Goal: Transaction & Acquisition: Book appointment/travel/reservation

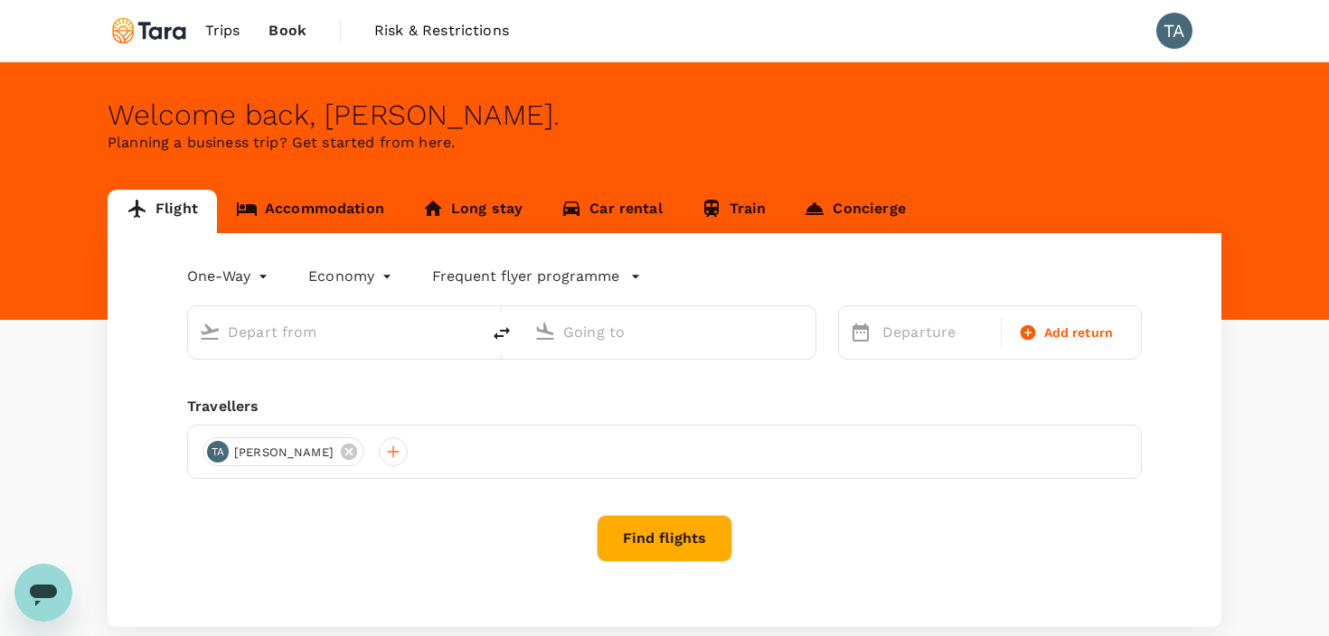
type input "roundtrip"
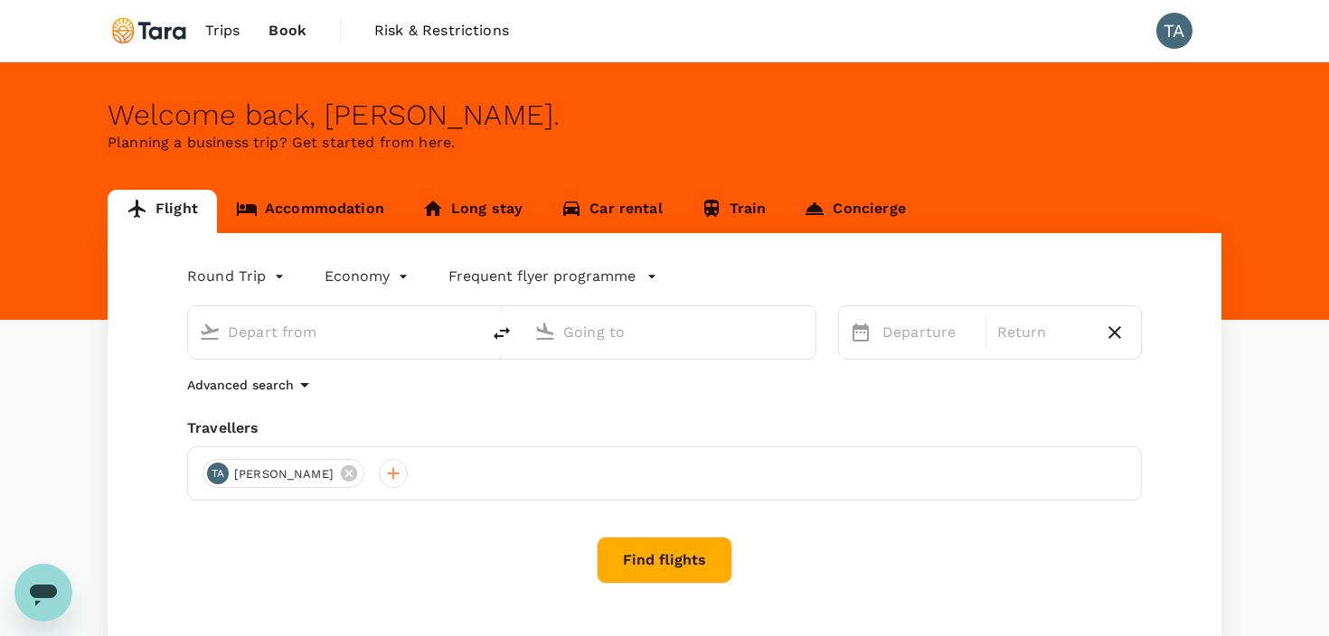
type input "Tokyo, Japan (any)"
type input "Singapore, Singapore (any)"
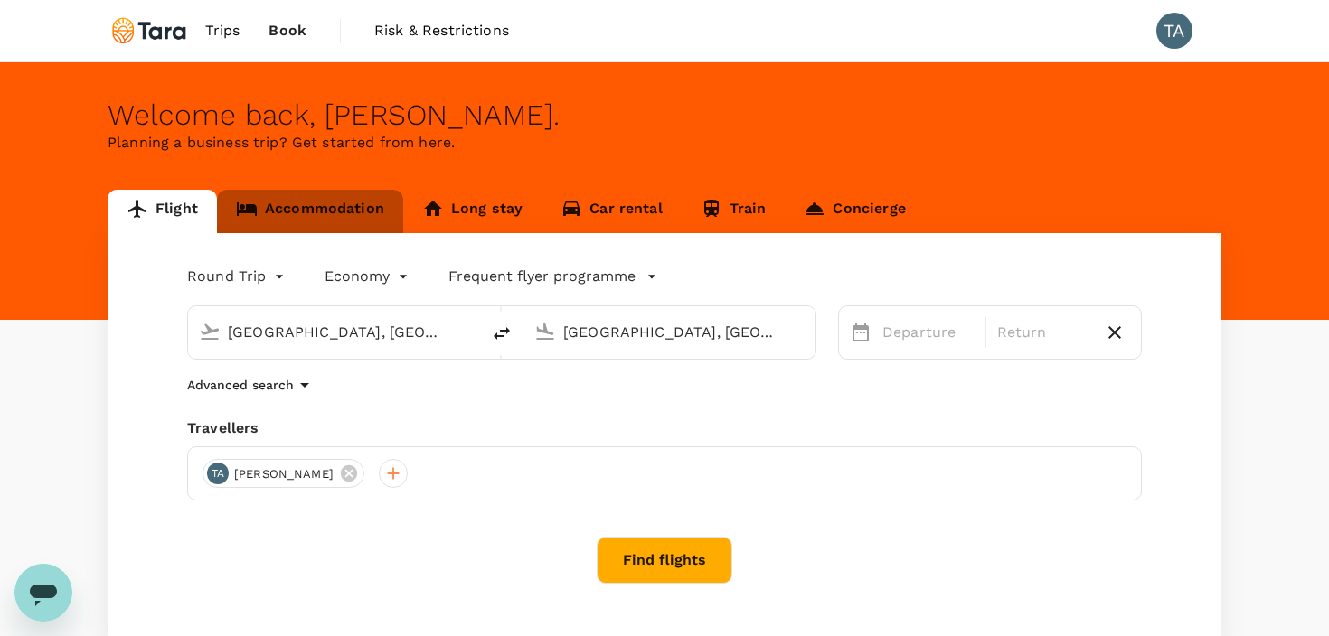
click at [364, 207] on link "Accommodation" at bounding box center [310, 211] width 186 height 43
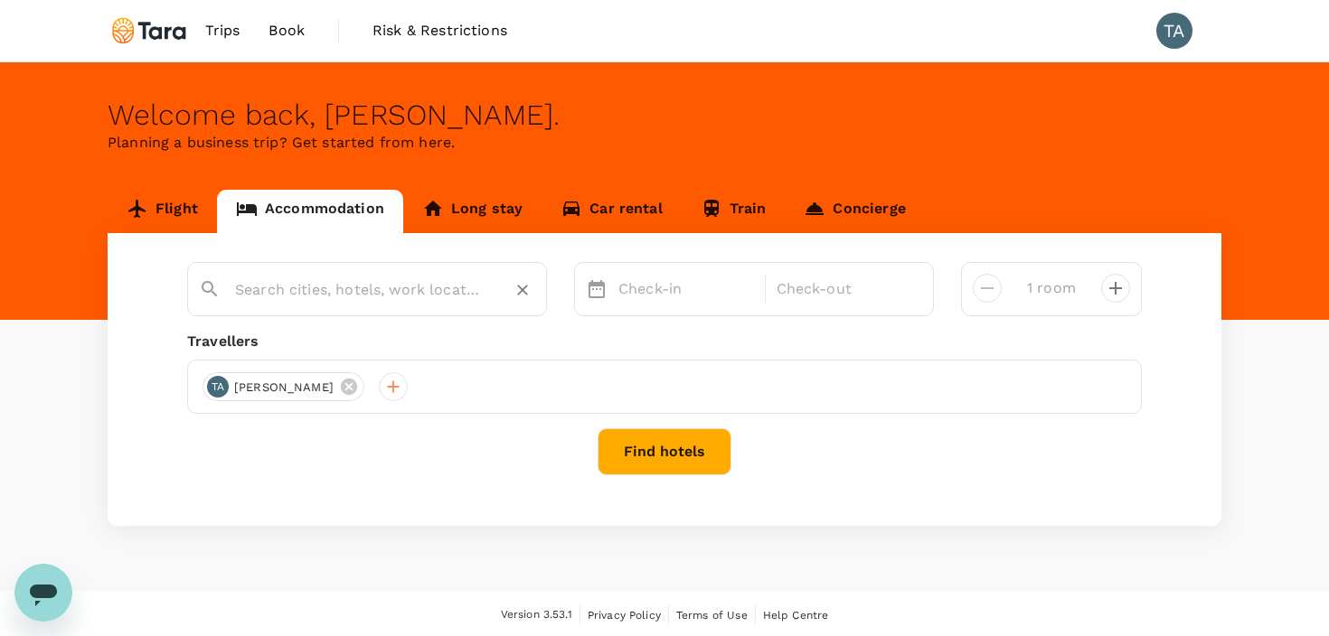
click at [403, 281] on input "text" at bounding box center [359, 290] width 249 height 28
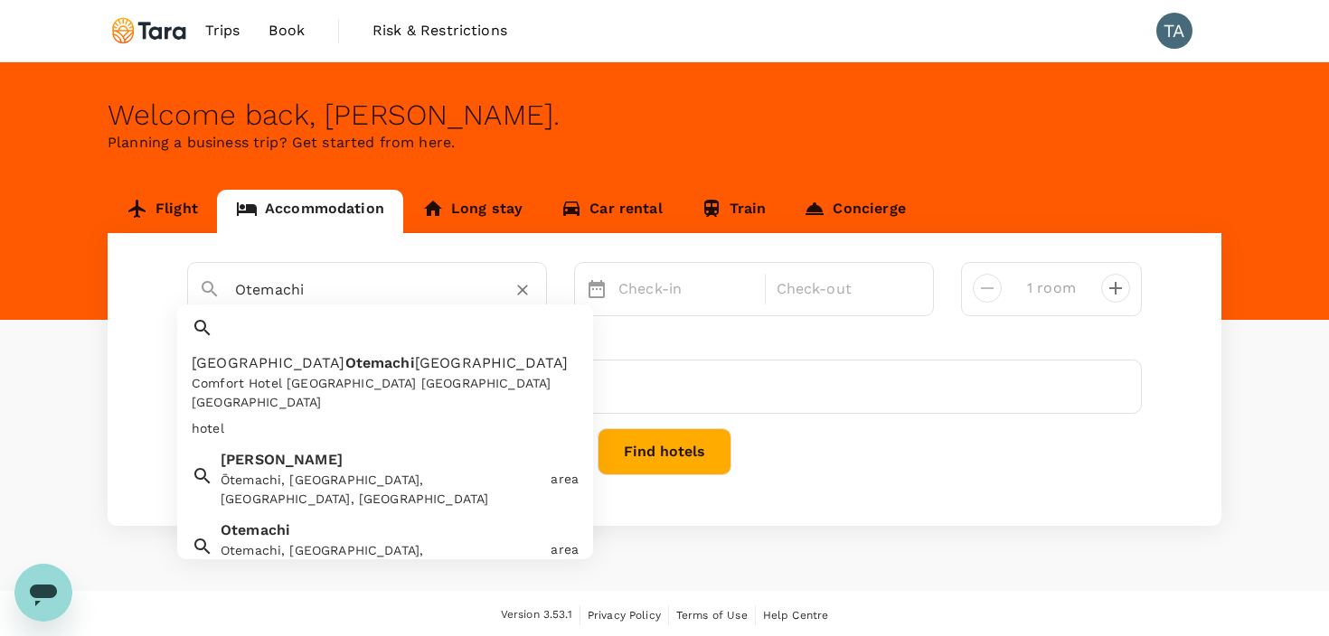
click at [281, 451] on span "Ōtemachi" at bounding box center [282, 459] width 122 height 17
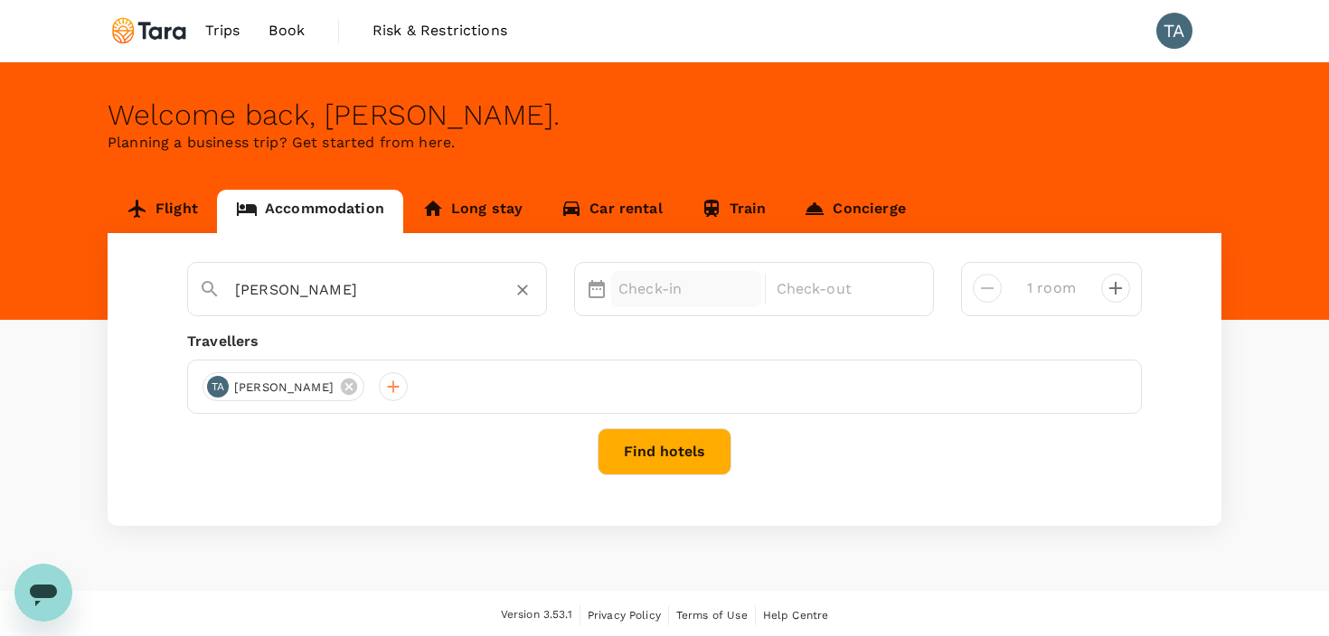
type input "Ōtemachi"
click at [672, 298] on p "Check-in" at bounding box center [686, 289] width 136 height 22
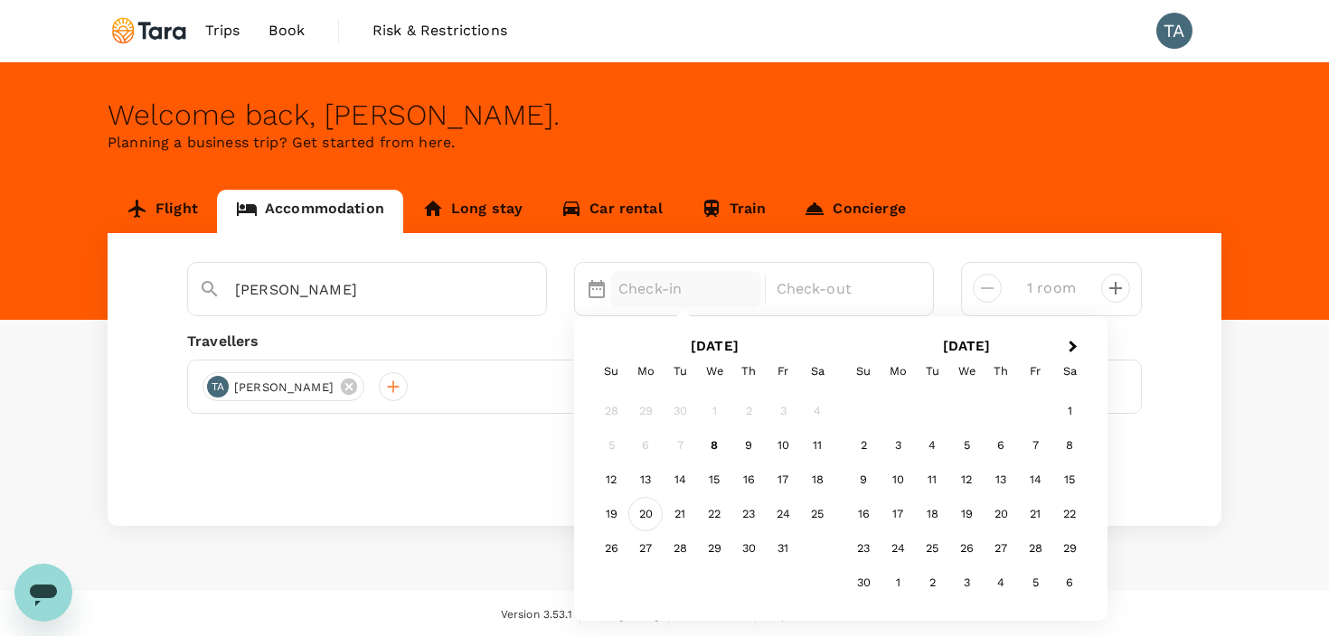
click at [647, 518] on div "20" at bounding box center [645, 515] width 34 height 34
click at [756, 517] on div "23" at bounding box center [748, 515] width 34 height 34
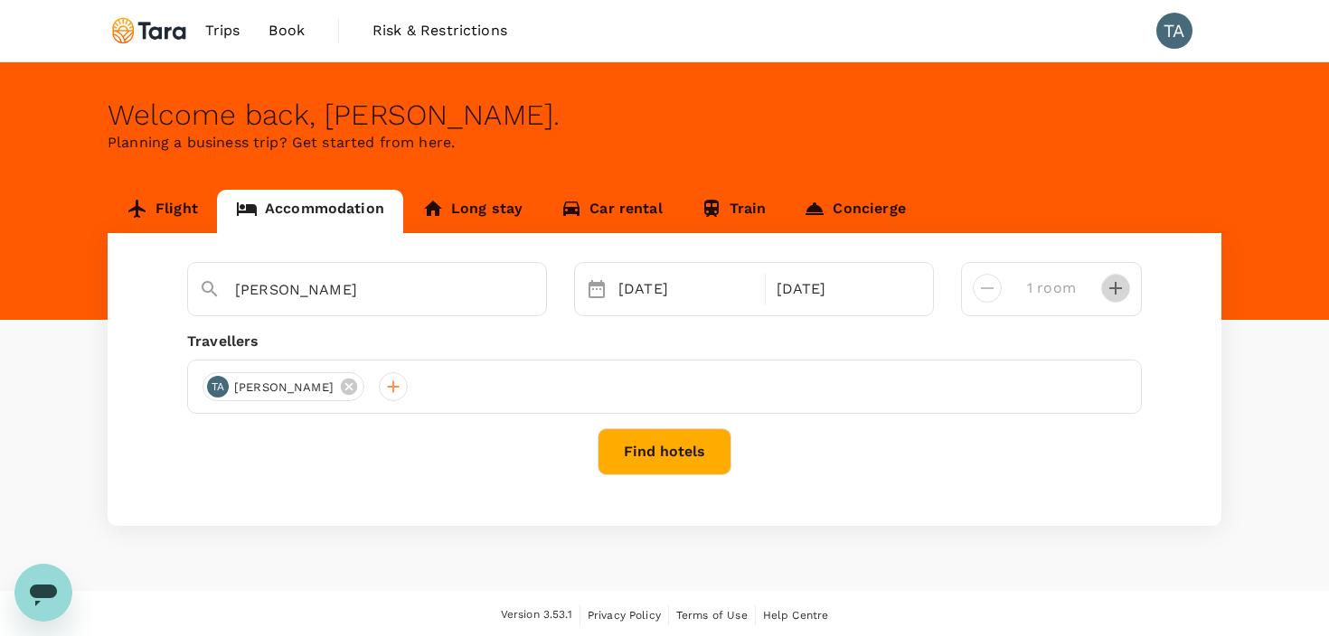
click at [1112, 289] on icon "decrease" at bounding box center [1115, 288] width 22 height 22
click at [983, 292] on icon "decrease" at bounding box center [987, 288] width 22 height 22
type input "1 room"
click at [690, 452] on button "Find hotels" at bounding box center [664, 451] width 134 height 47
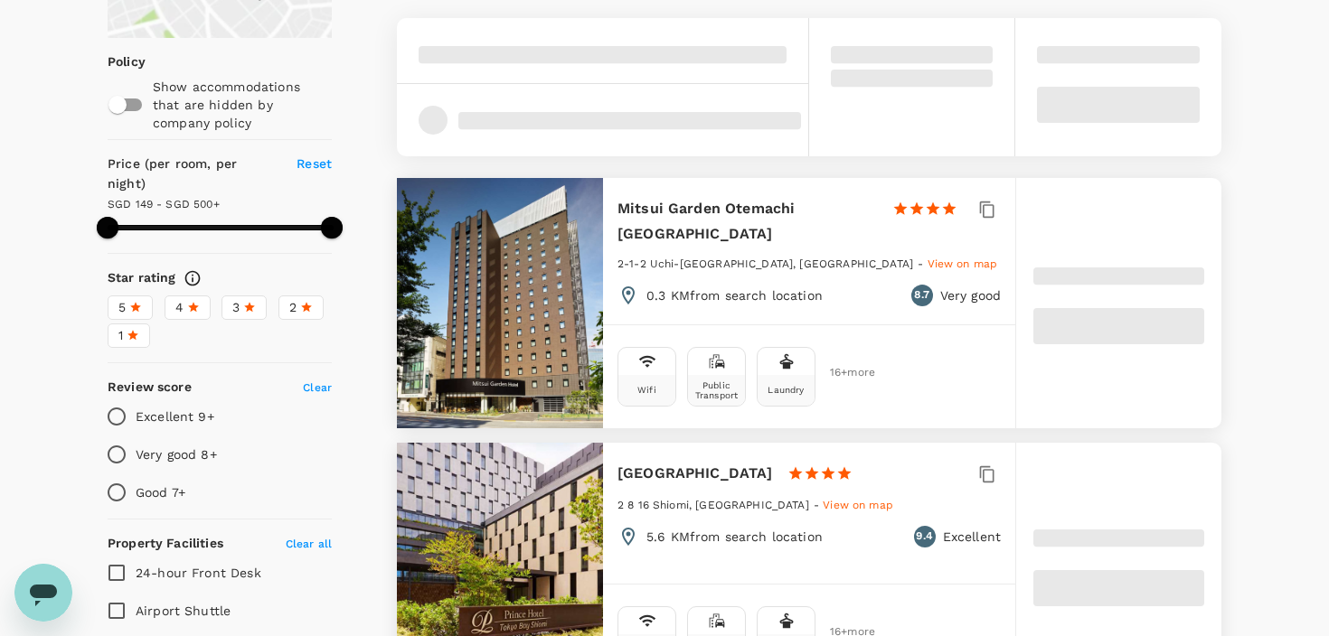
scroll to position [262, 0]
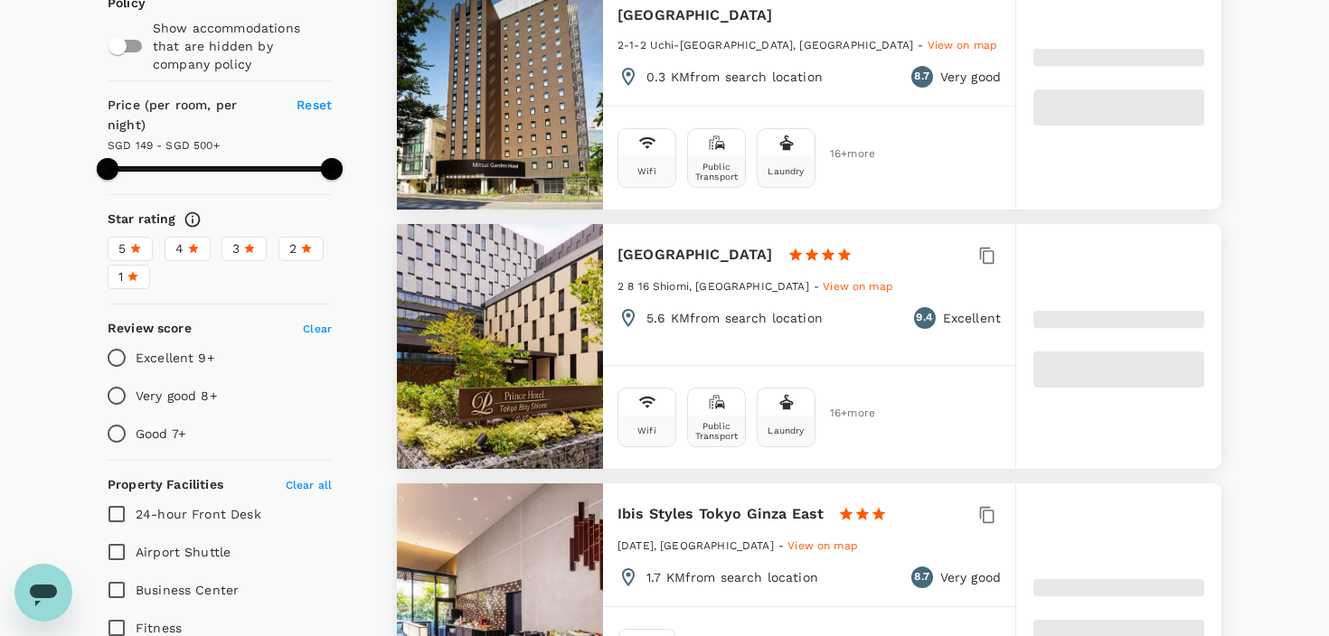
type input "499.18"
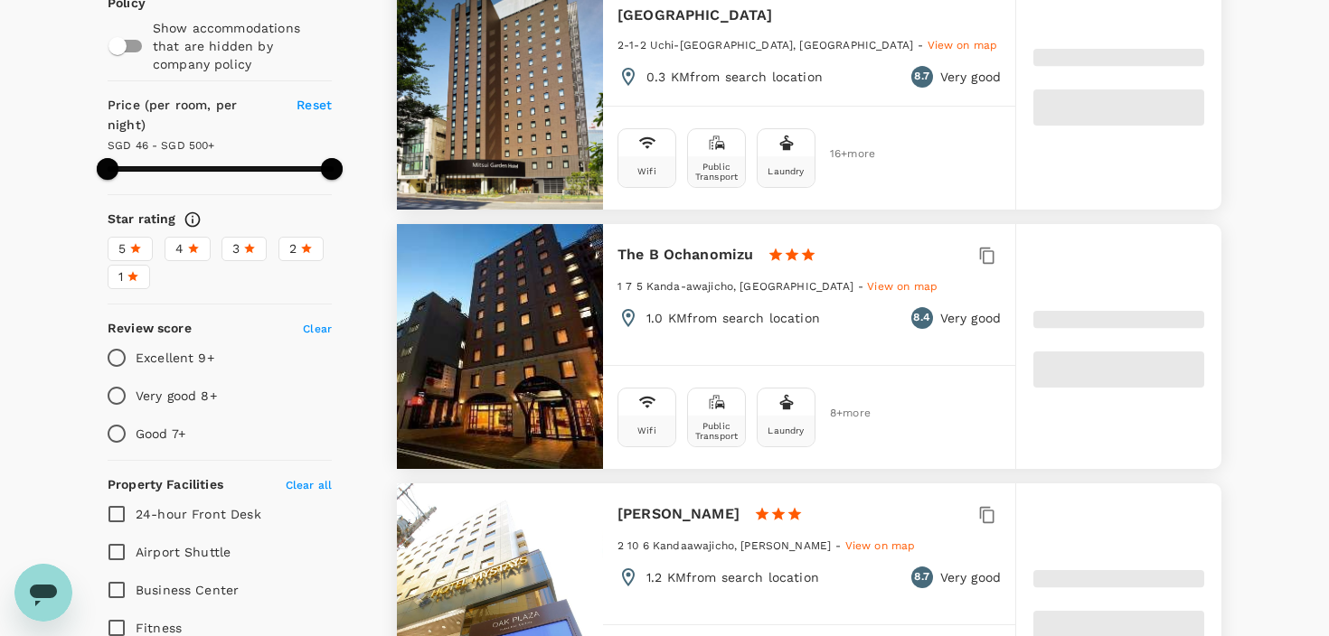
type input "46.18"
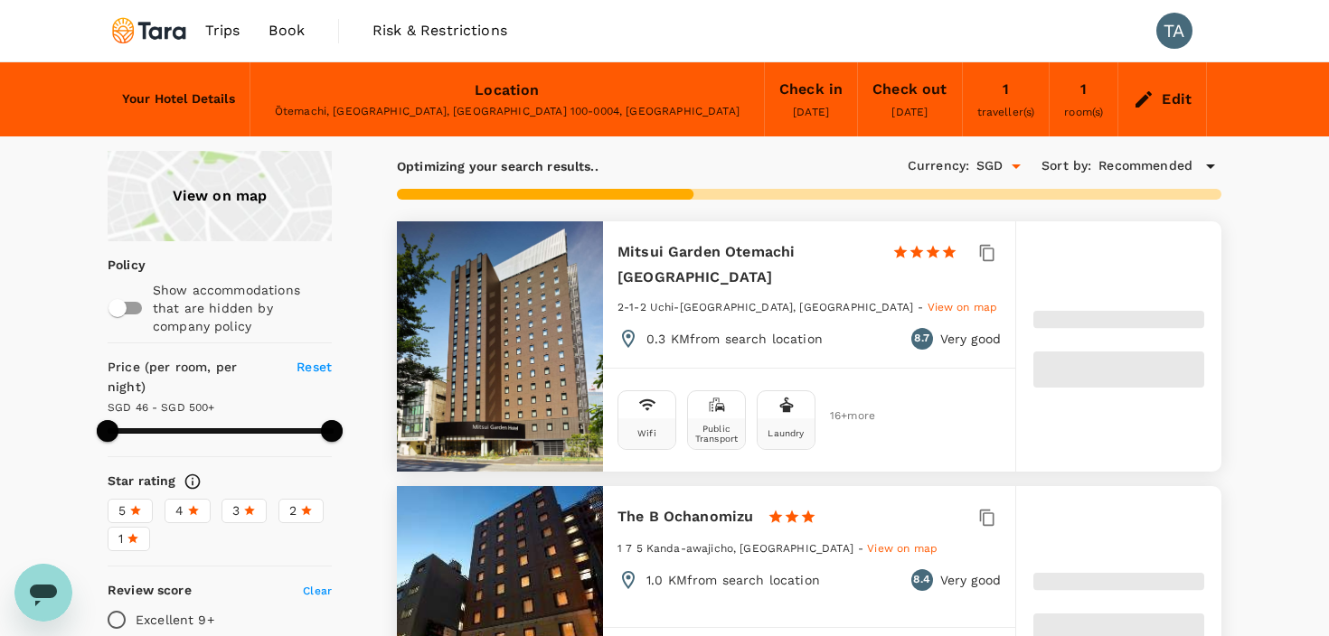
type input "499.46"
type input "34.46"
type input "499.46"
click at [985, 166] on input "SGD" at bounding box center [989, 166] width 27 height 30
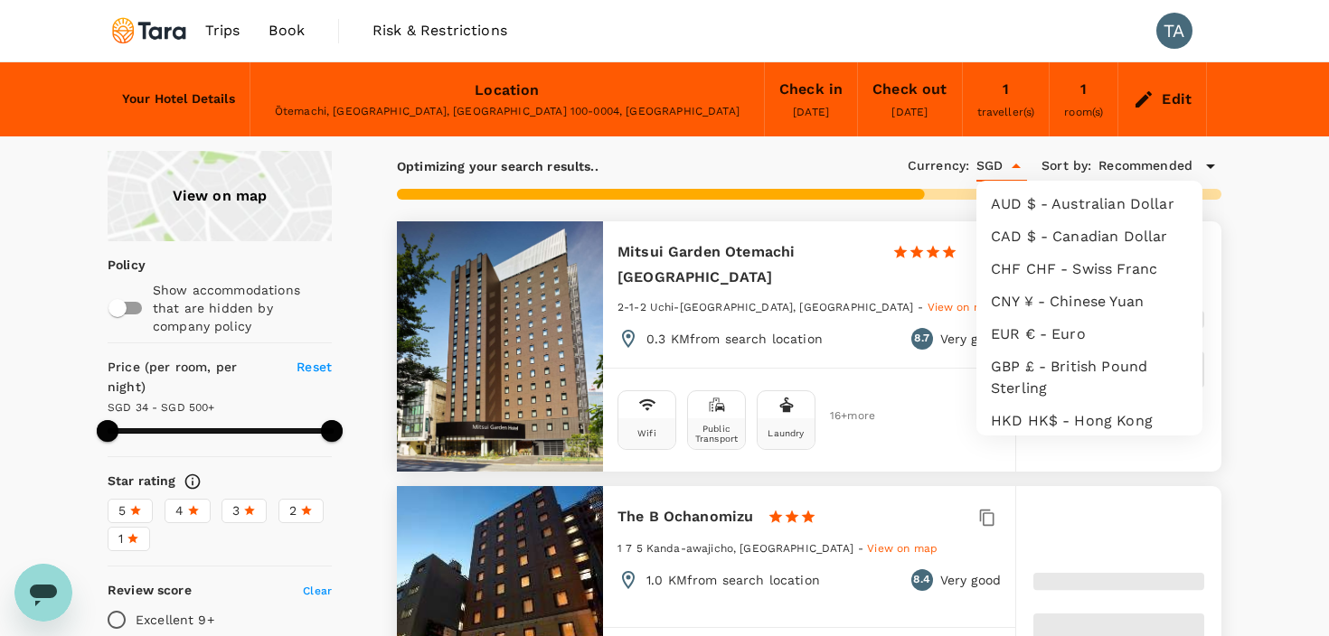
scroll to position [403, 0]
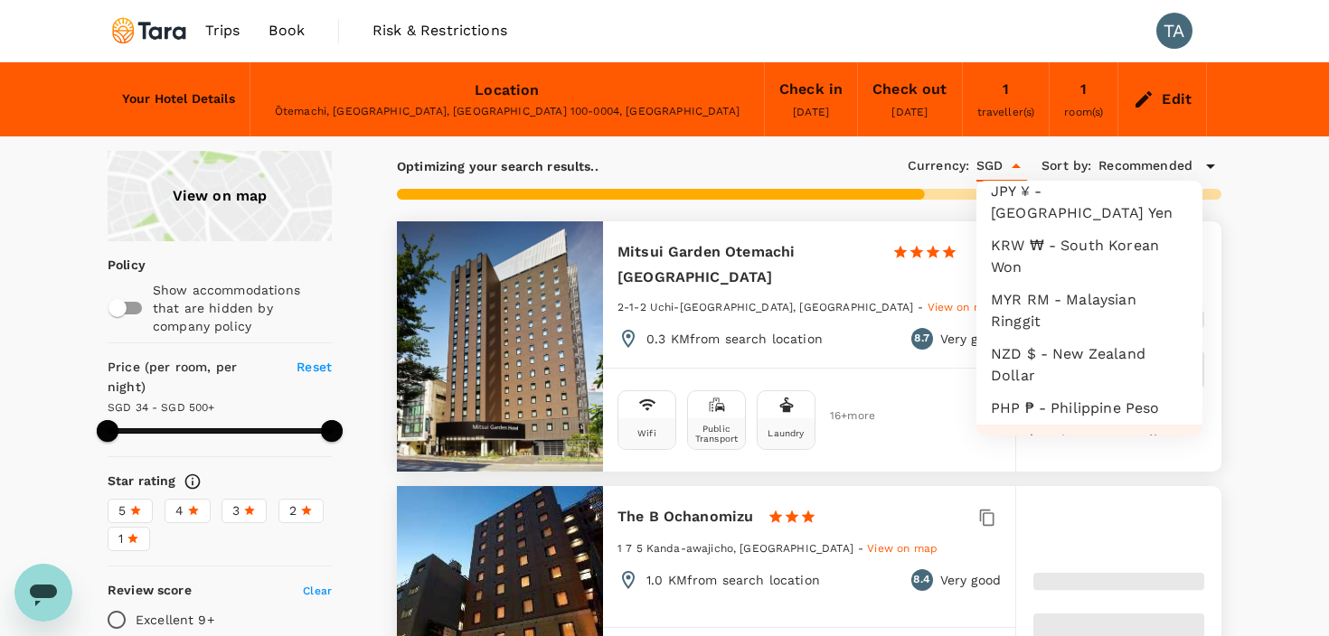
click at [1006, 193] on li "JPY ¥ - Japan Yen" at bounding box center [1089, 202] width 226 height 54
type input "JPY"
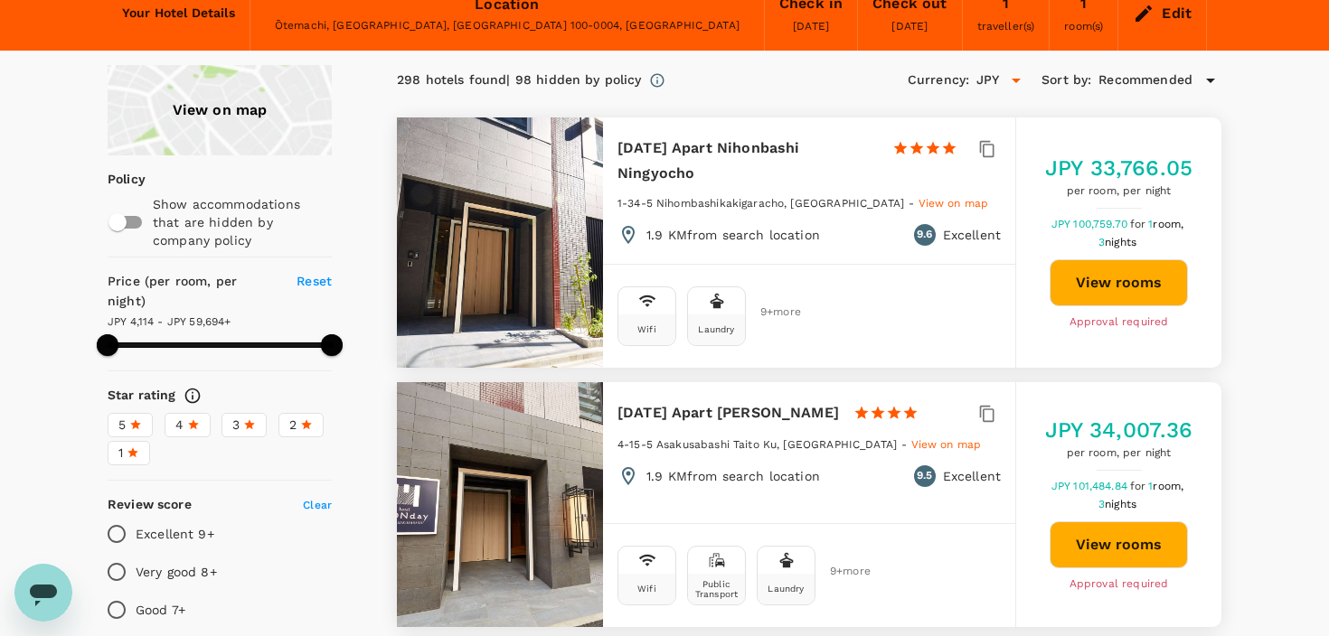
scroll to position [8, 0]
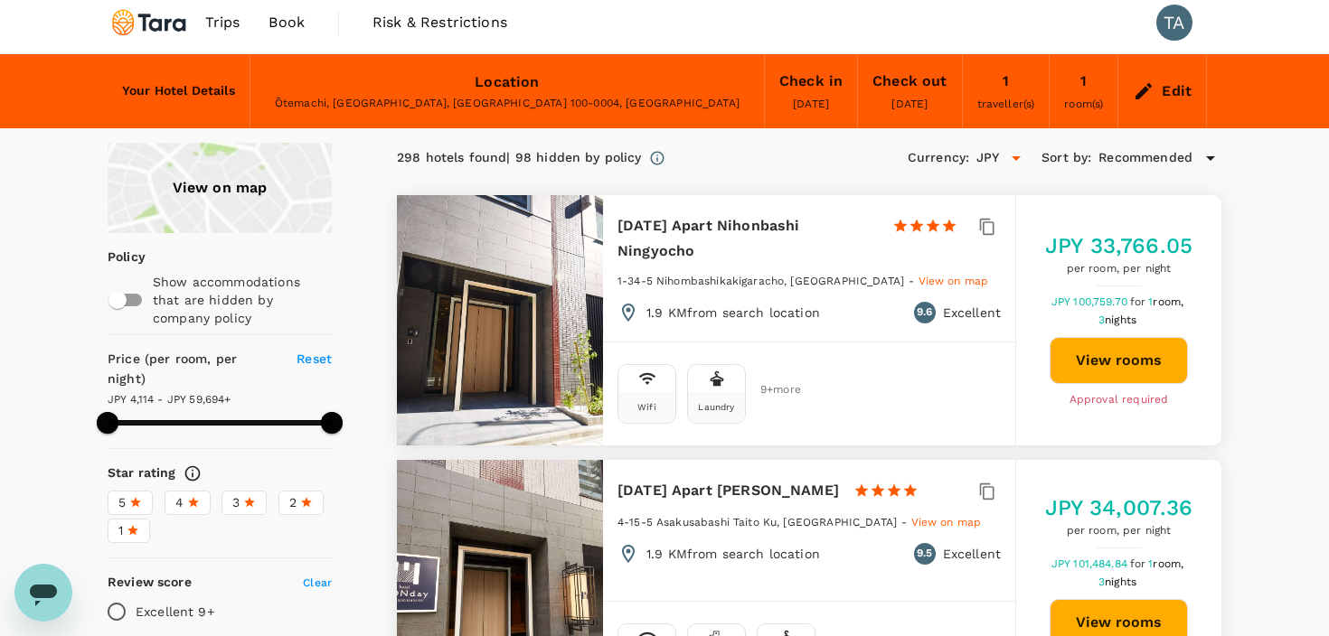
click at [1140, 158] on span "Recommended" at bounding box center [1145, 158] width 94 height 20
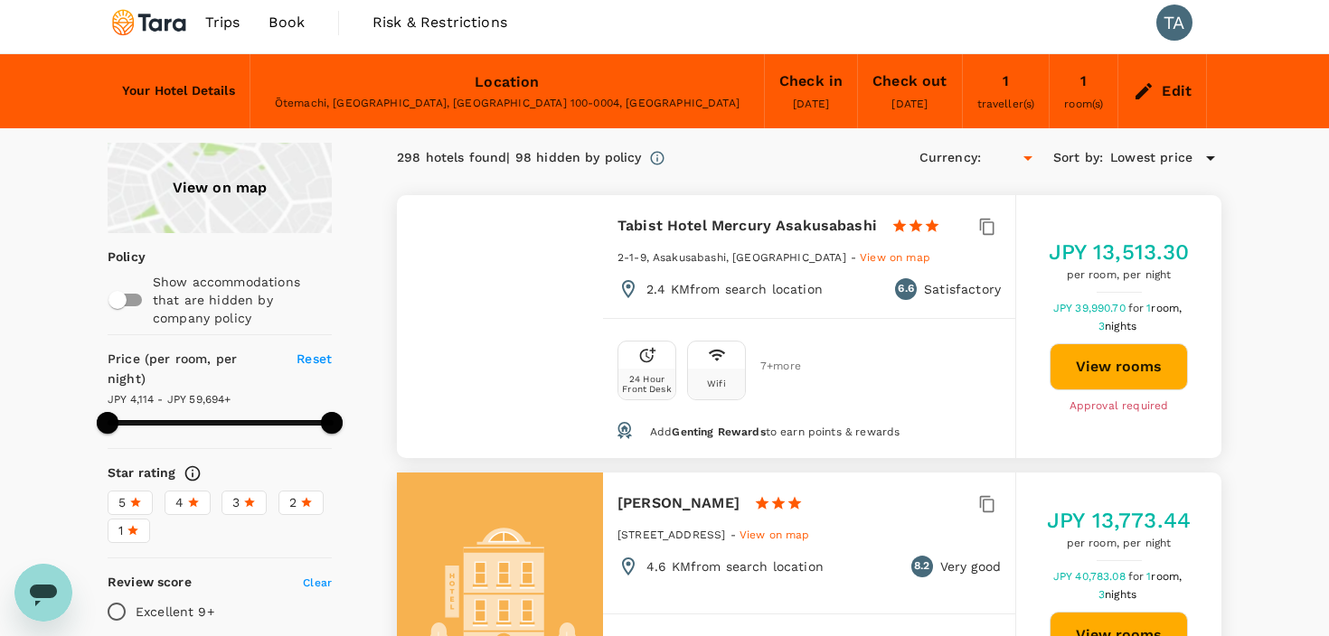
type input "499.46"
type input "JPY"
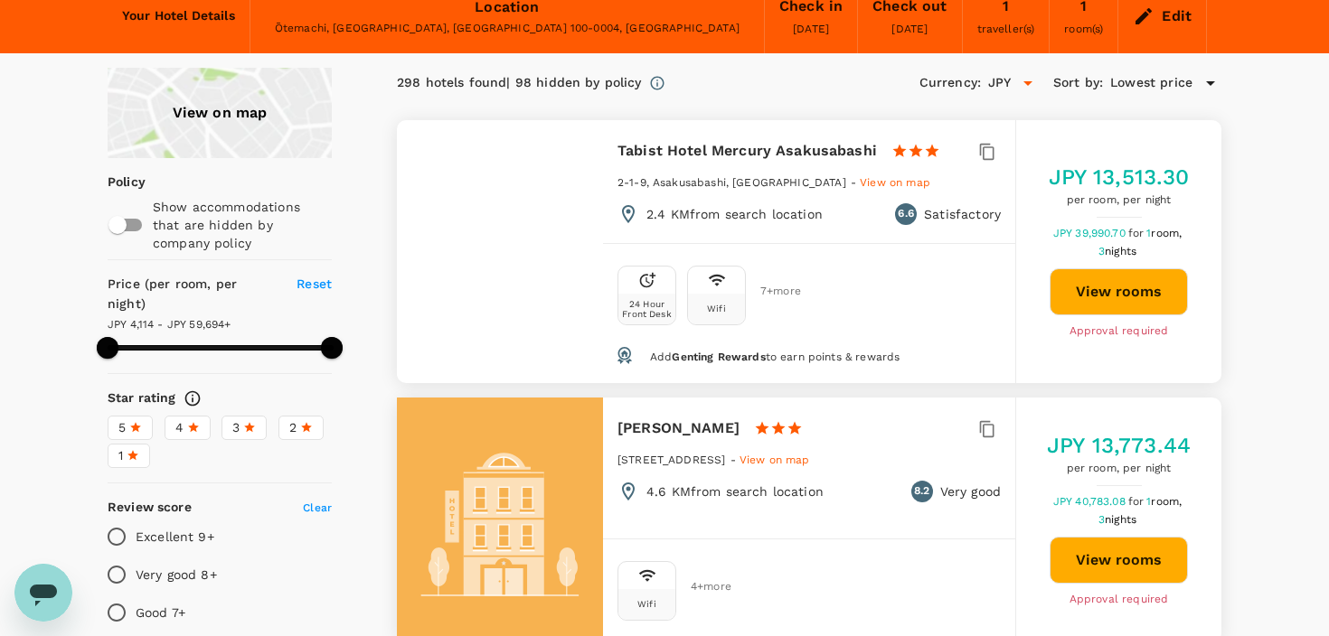
scroll to position [0, 0]
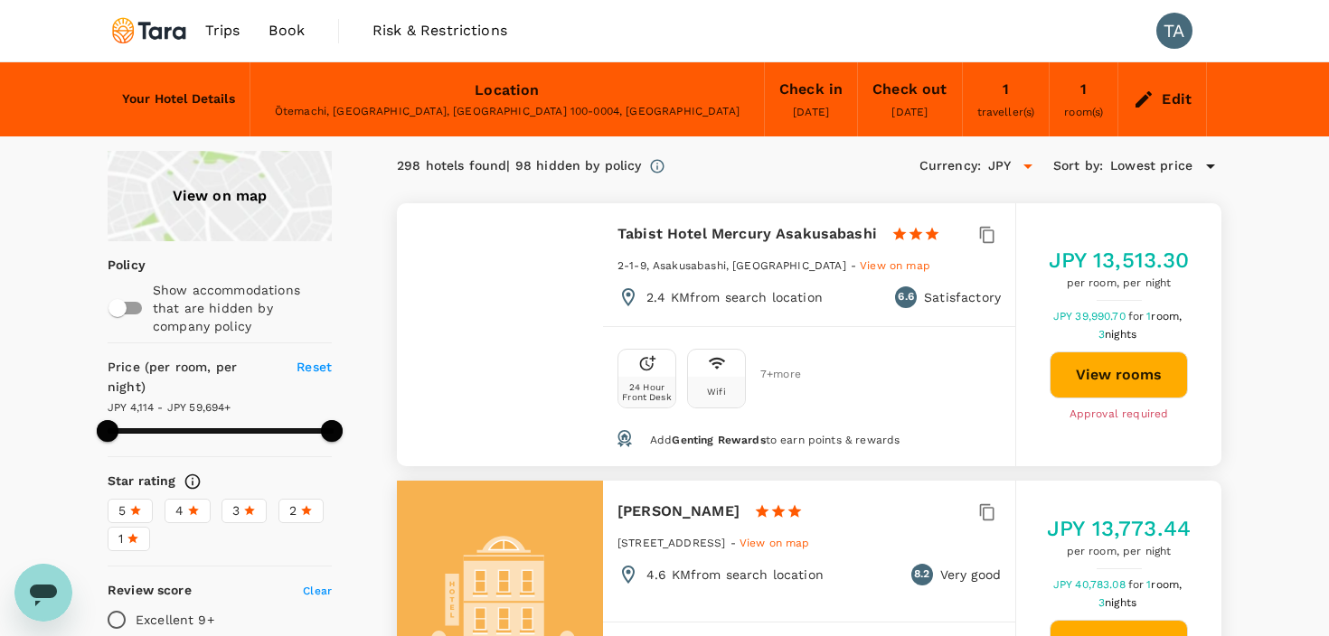
click at [272, 209] on div "View on map" at bounding box center [220, 196] width 224 height 90
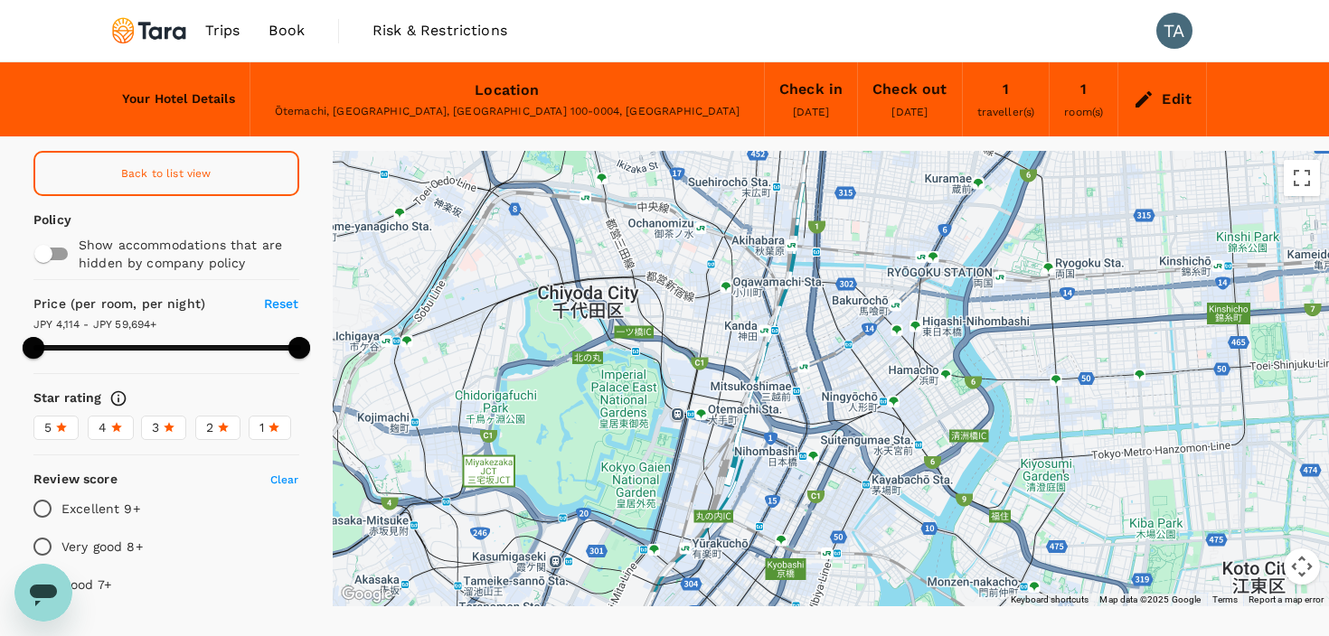
drag, startPoint x: 661, startPoint y: 506, endPoint x: 770, endPoint y: 363, distance: 179.9
click at [769, 363] on div at bounding box center [831, 379] width 997 height 456
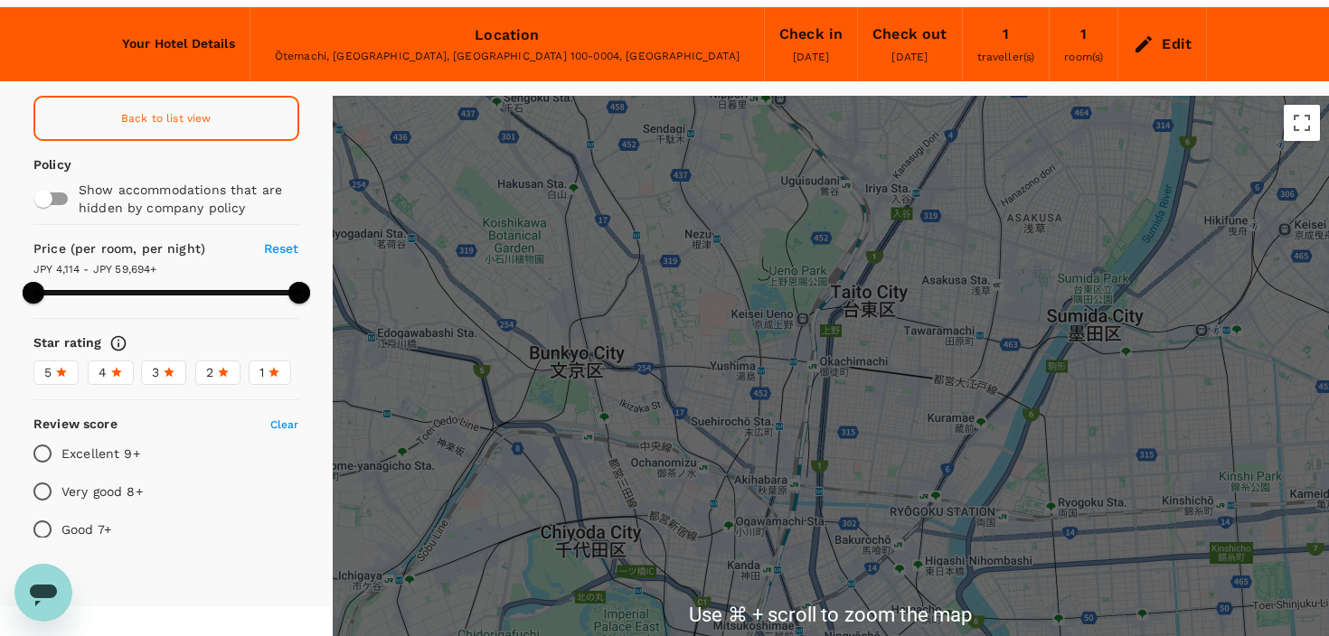
scroll to position [42, 0]
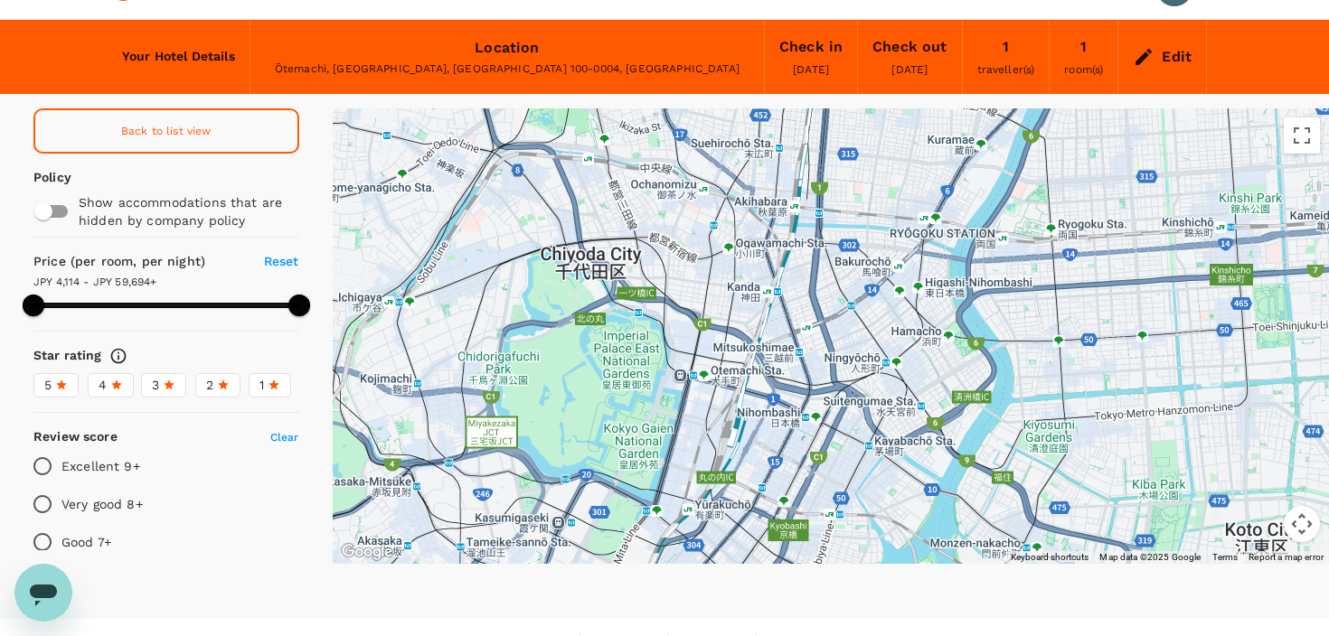
click at [1302, 525] on button "Map camera controls" at bounding box center [1301, 524] width 36 height 36
click at [1168, 479] on button "Move left" at bounding box center [1166, 479] width 36 height 36
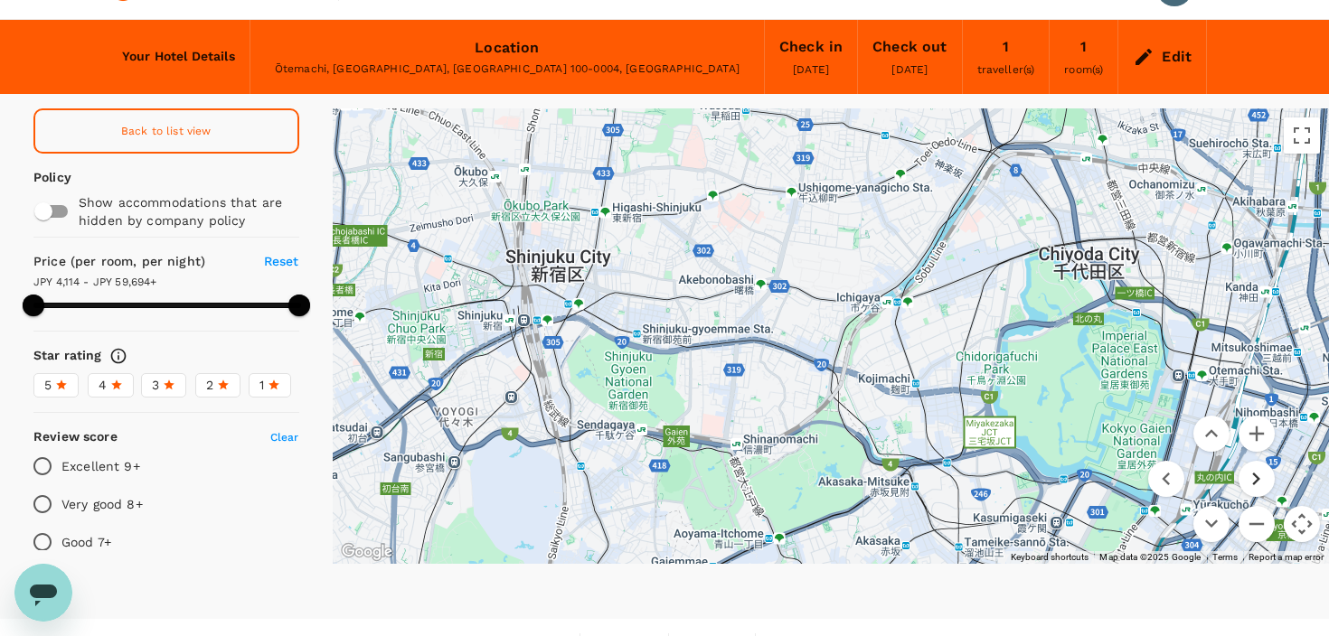
click at [1267, 476] on button "Move right" at bounding box center [1256, 479] width 36 height 36
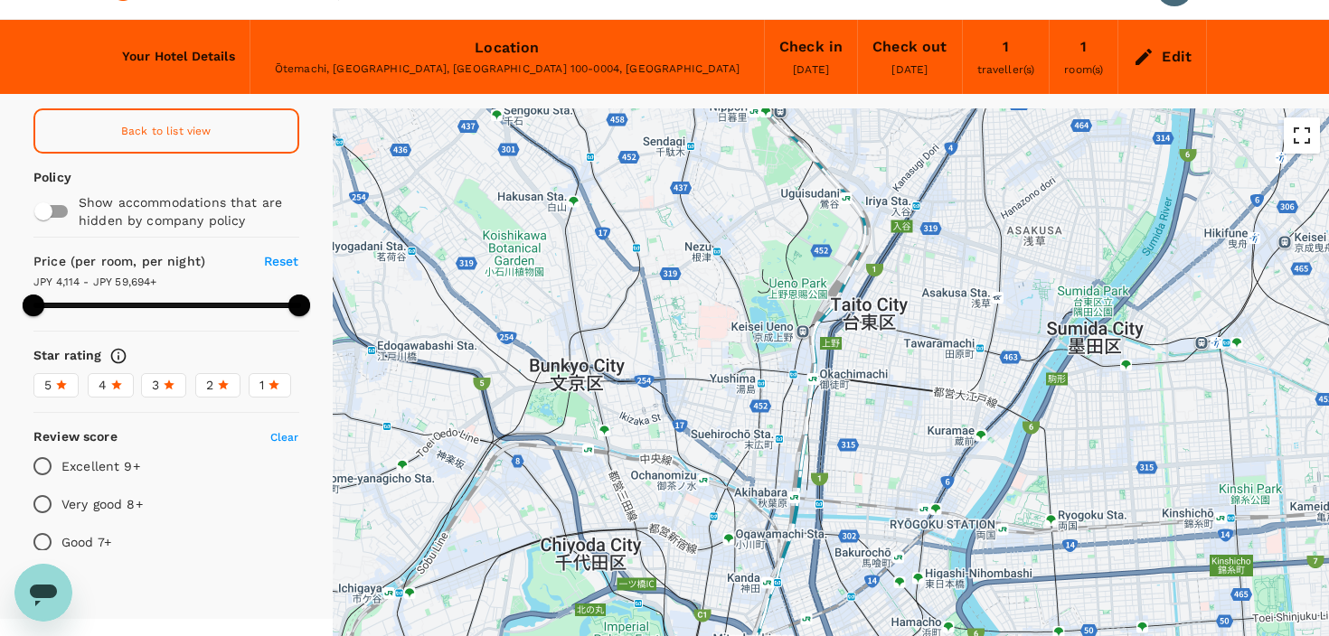
click at [1308, 134] on button "Toggle fullscreen view" at bounding box center [1301, 135] width 36 height 36
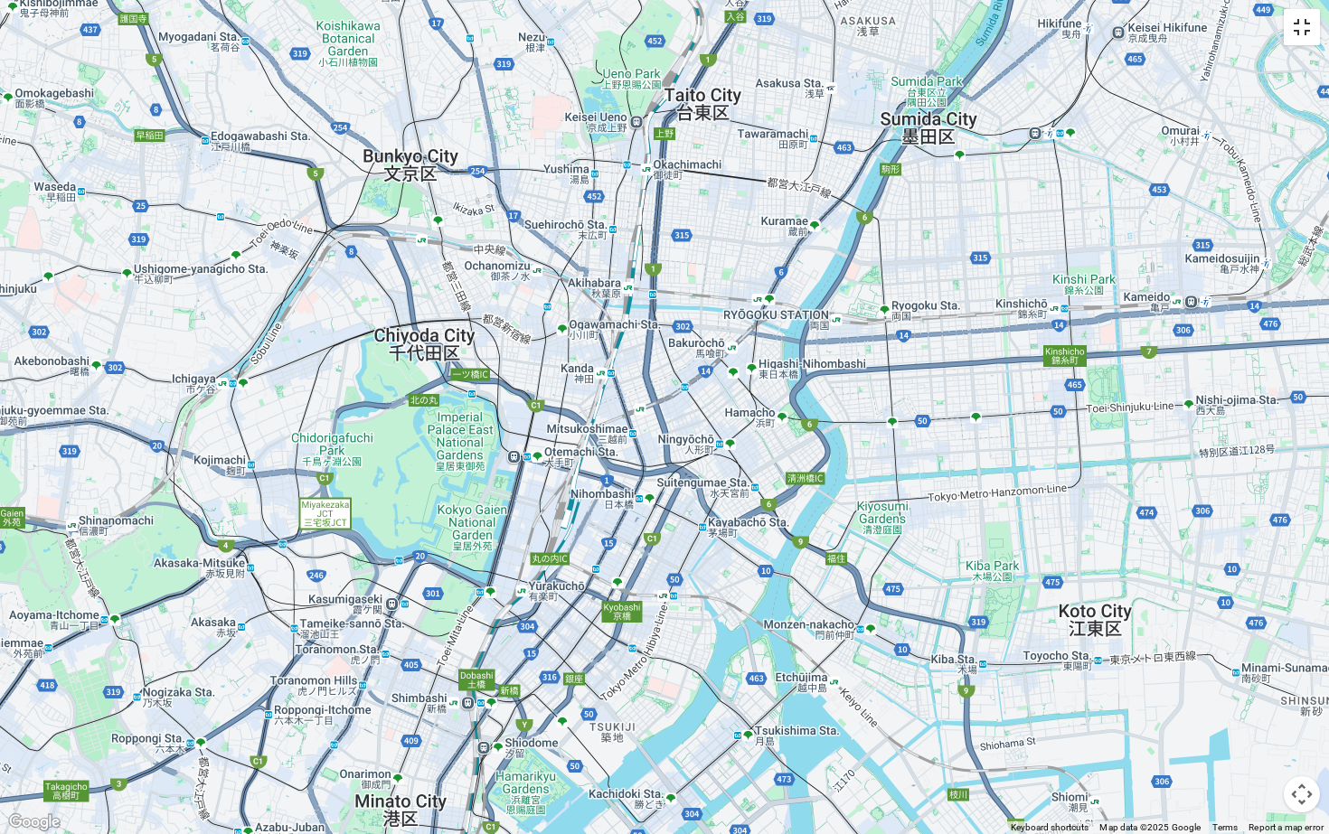
click at [1307, 41] on button "Toggle fullscreen view" at bounding box center [1301, 27] width 36 height 36
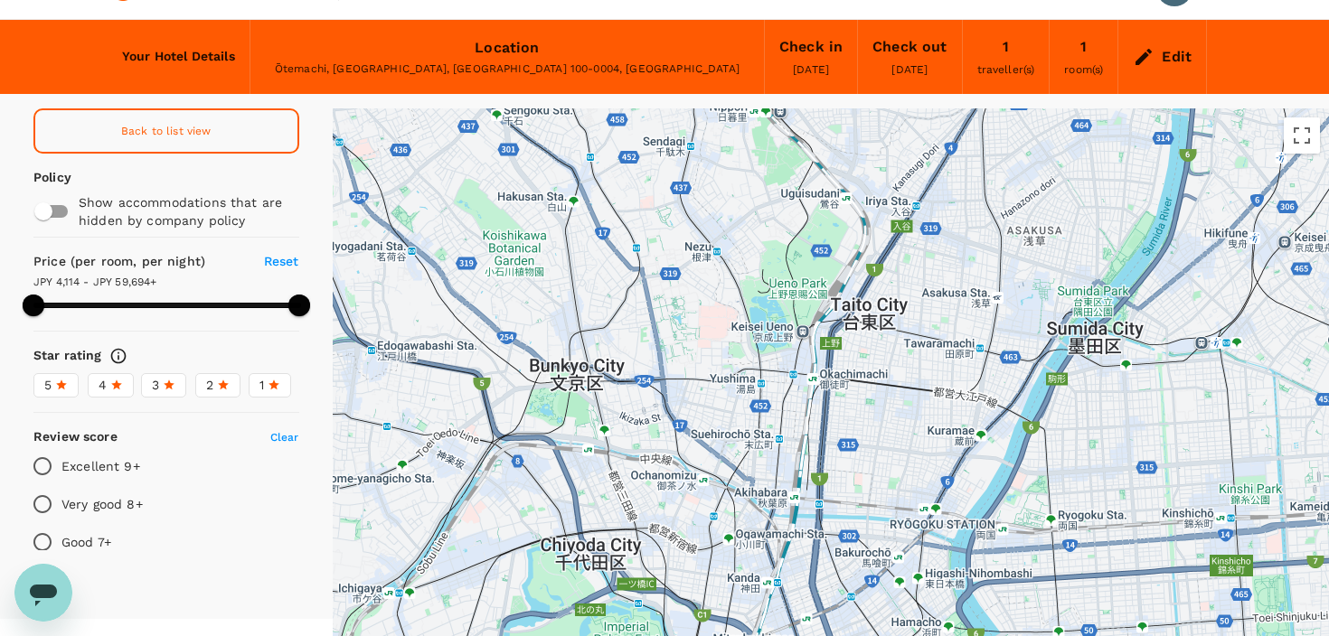
click at [723, 352] on div at bounding box center [831, 627] width 997 height 1038
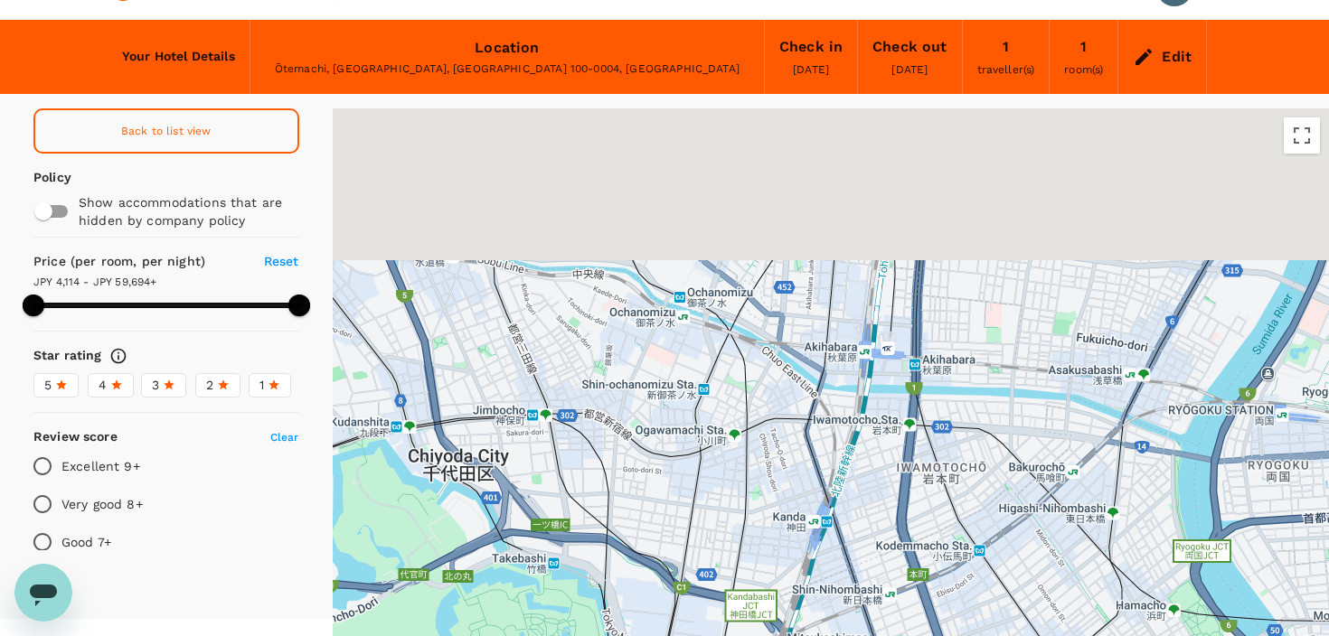
click at [663, 343] on div at bounding box center [831, 627] width 997 height 1038
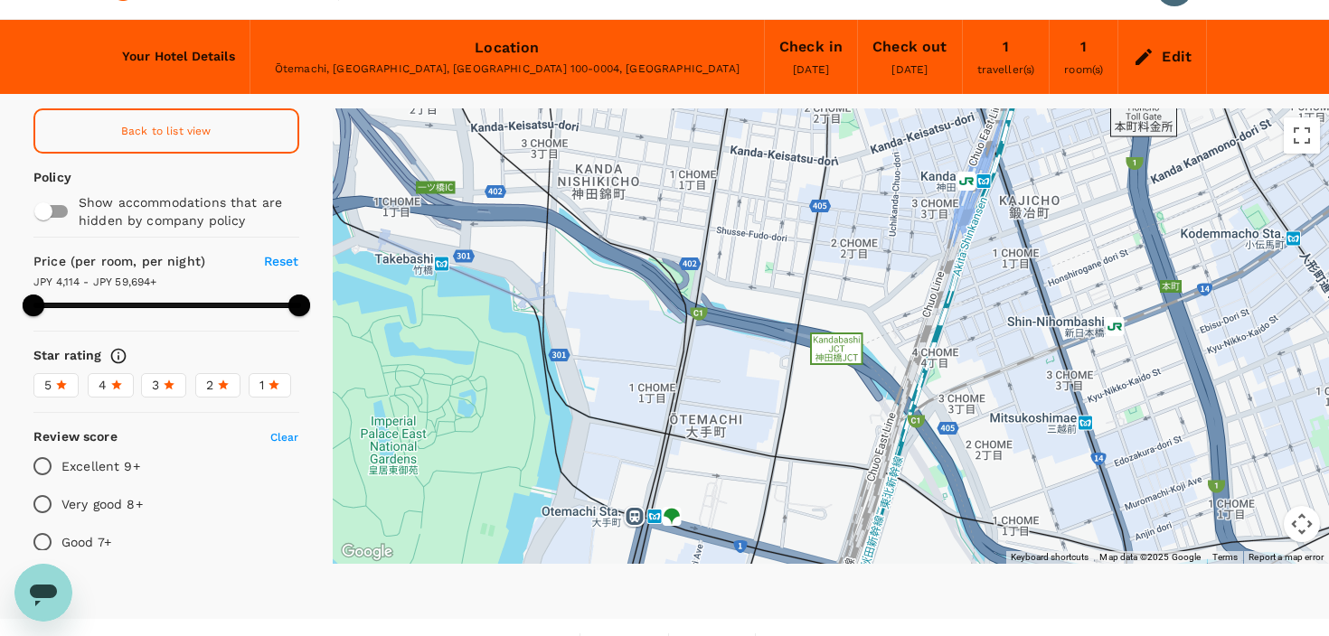
drag, startPoint x: 704, startPoint y: 360, endPoint x: 702, endPoint y: 427, distance: 66.9
click at [702, 427] on div at bounding box center [831, 336] width 997 height 456
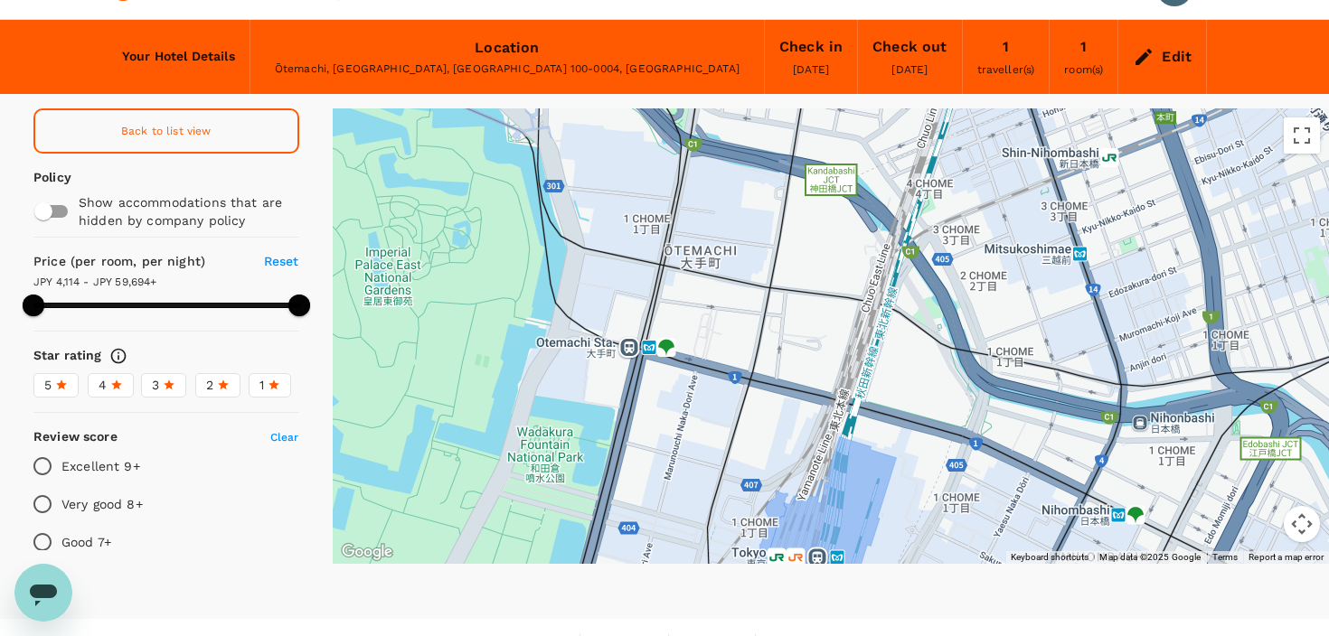
drag, startPoint x: 686, startPoint y: 470, endPoint x: 681, endPoint y: 296, distance: 173.6
click at [681, 296] on div at bounding box center [831, 336] width 997 height 456
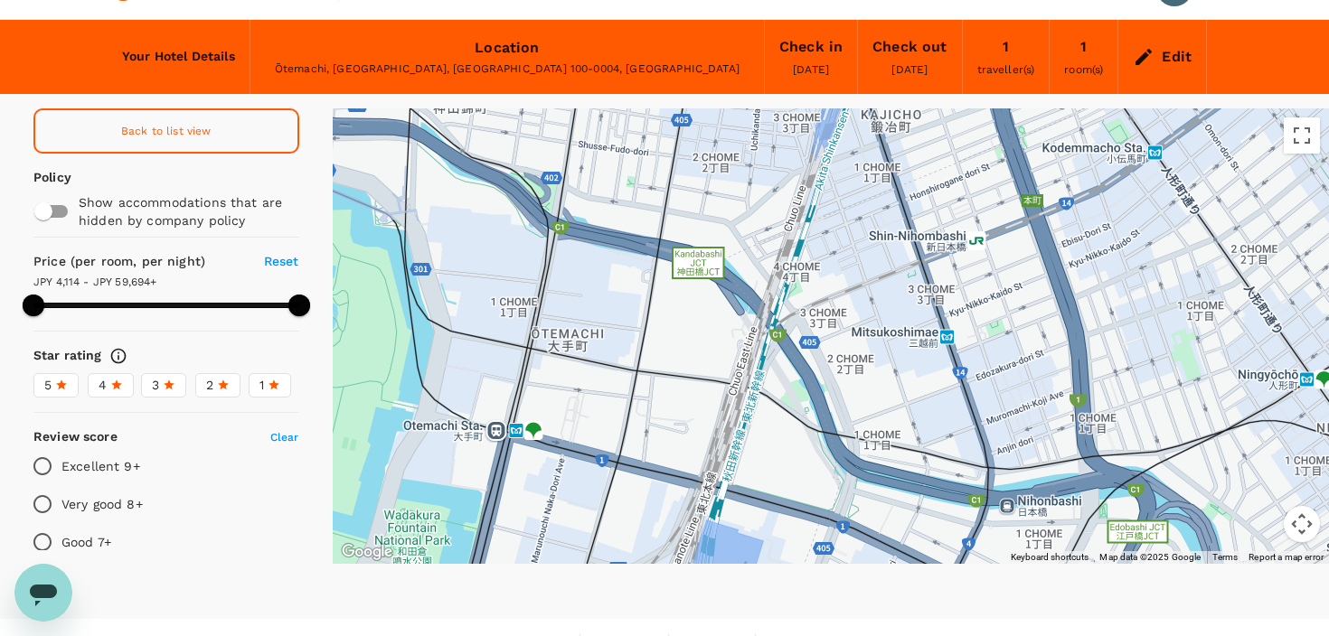
drag, startPoint x: 807, startPoint y: 343, endPoint x: 647, endPoint y: 448, distance: 191.3
click at [647, 448] on div at bounding box center [831, 336] width 997 height 456
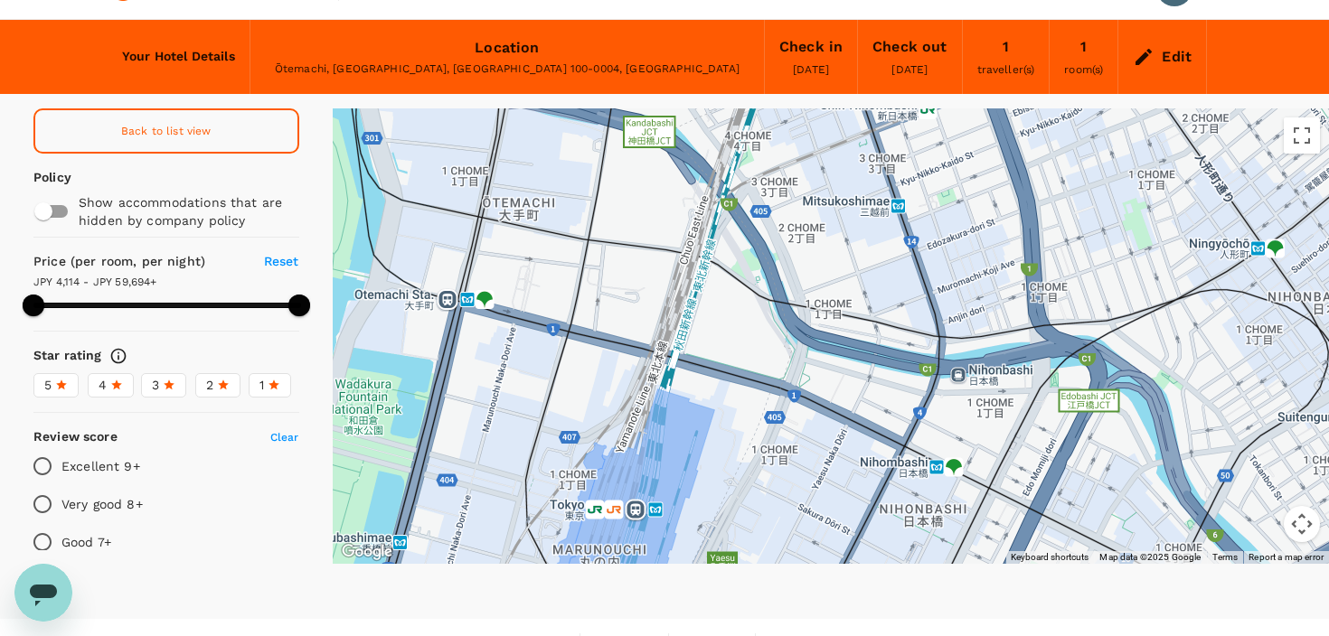
drag, startPoint x: 738, startPoint y: 458, endPoint x: 717, endPoint y: 299, distance: 160.4
click at [717, 299] on div at bounding box center [831, 336] width 997 height 456
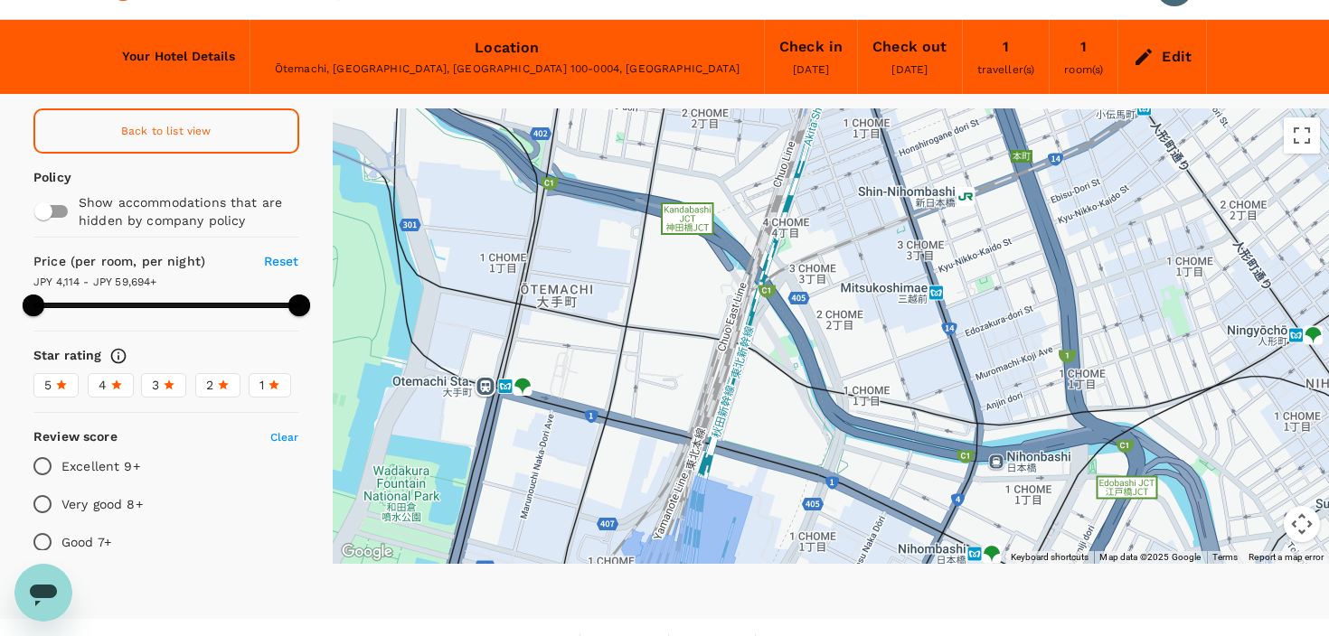
drag, startPoint x: 713, startPoint y: 292, endPoint x: 751, endPoint y: 383, distance: 98.9
click at [751, 383] on div at bounding box center [831, 336] width 997 height 456
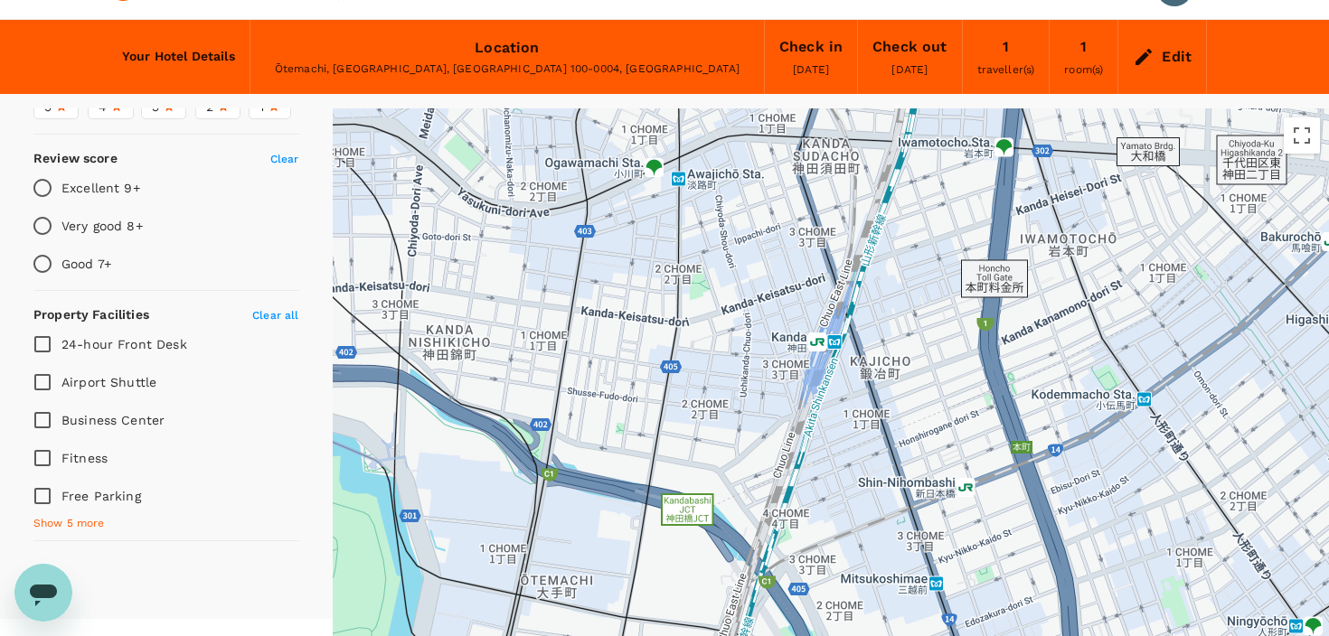
scroll to position [0, 0]
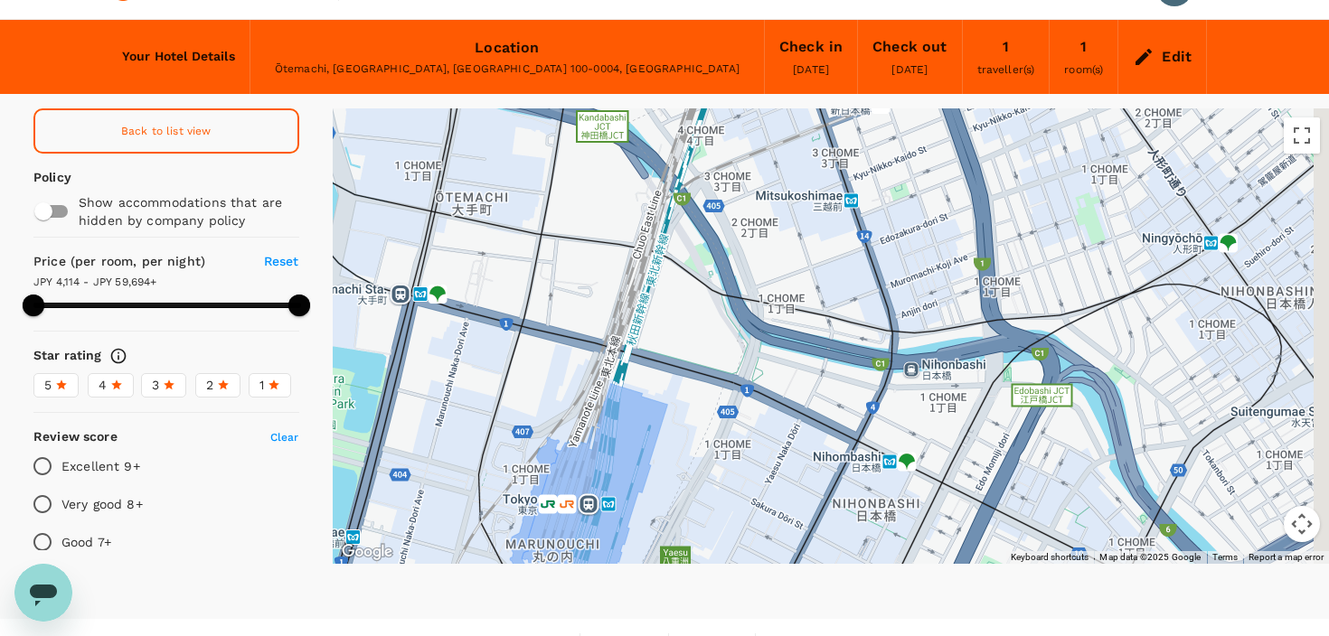
drag, startPoint x: 1037, startPoint y: 510, endPoint x: 951, endPoint y: 417, distance: 126.6
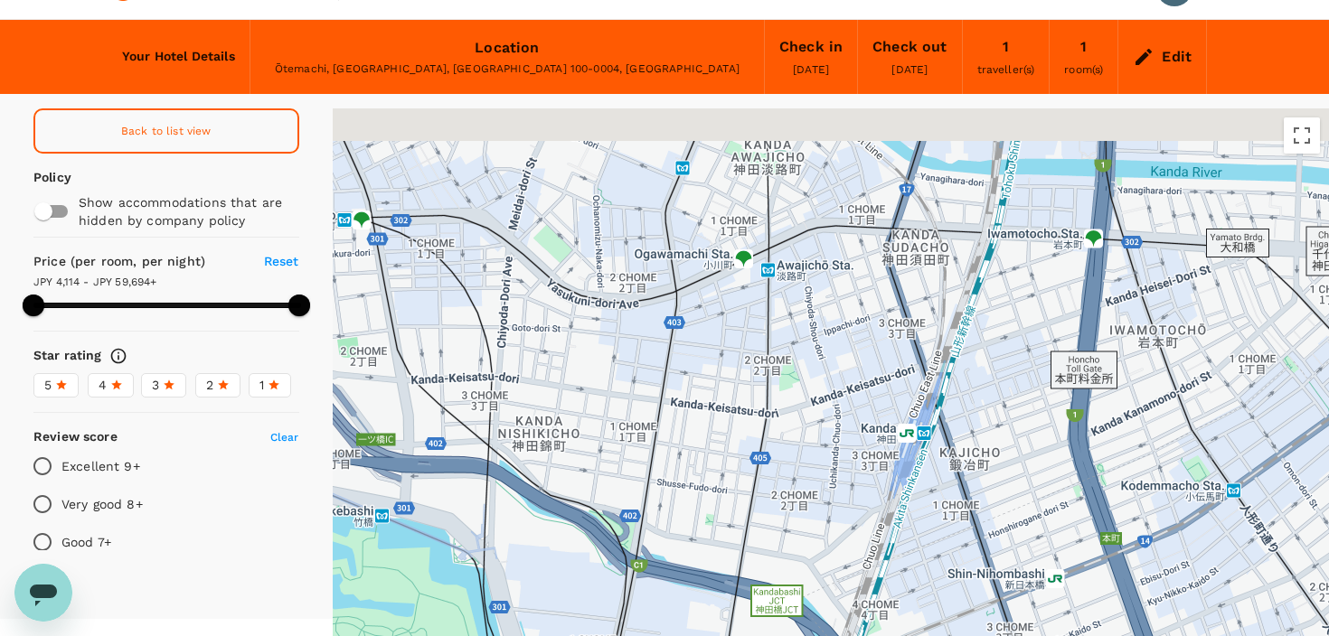
drag, startPoint x: 742, startPoint y: 331, endPoint x: 922, endPoint y: 518, distance: 259.5
click at [922, 518] on div at bounding box center [831, 627] width 997 height 1038
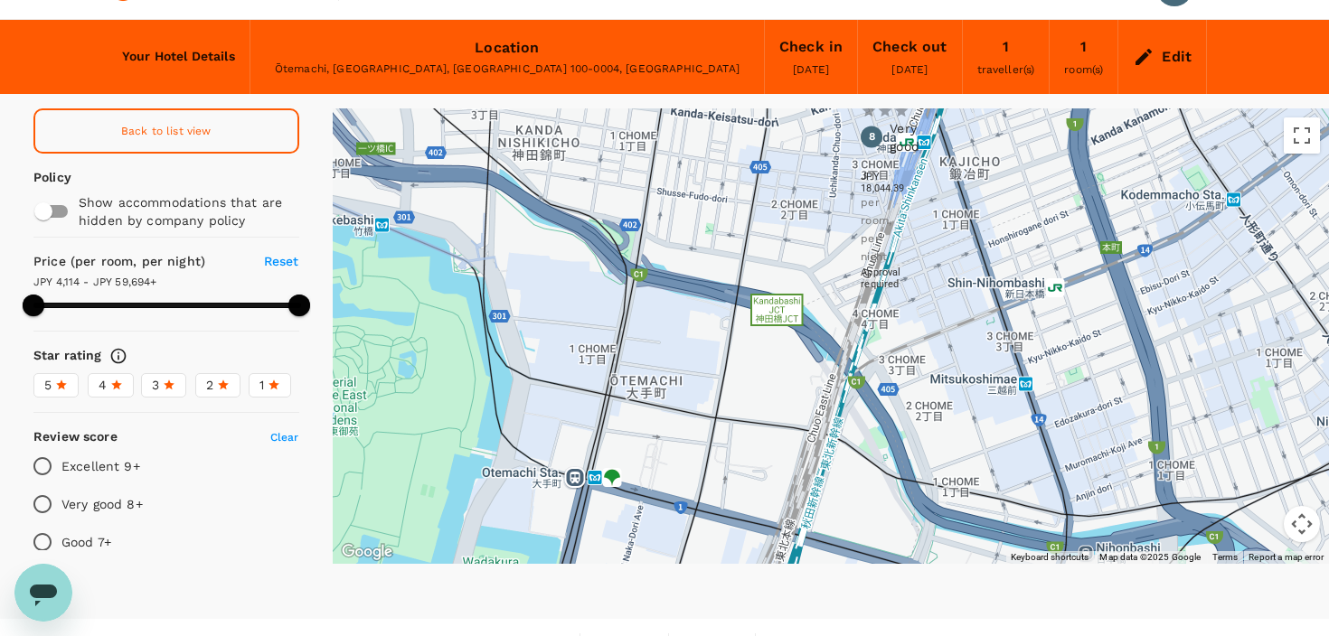
click at [860, 70] on div at bounding box center [860, 70] width 0 height 0
type input "499.46"
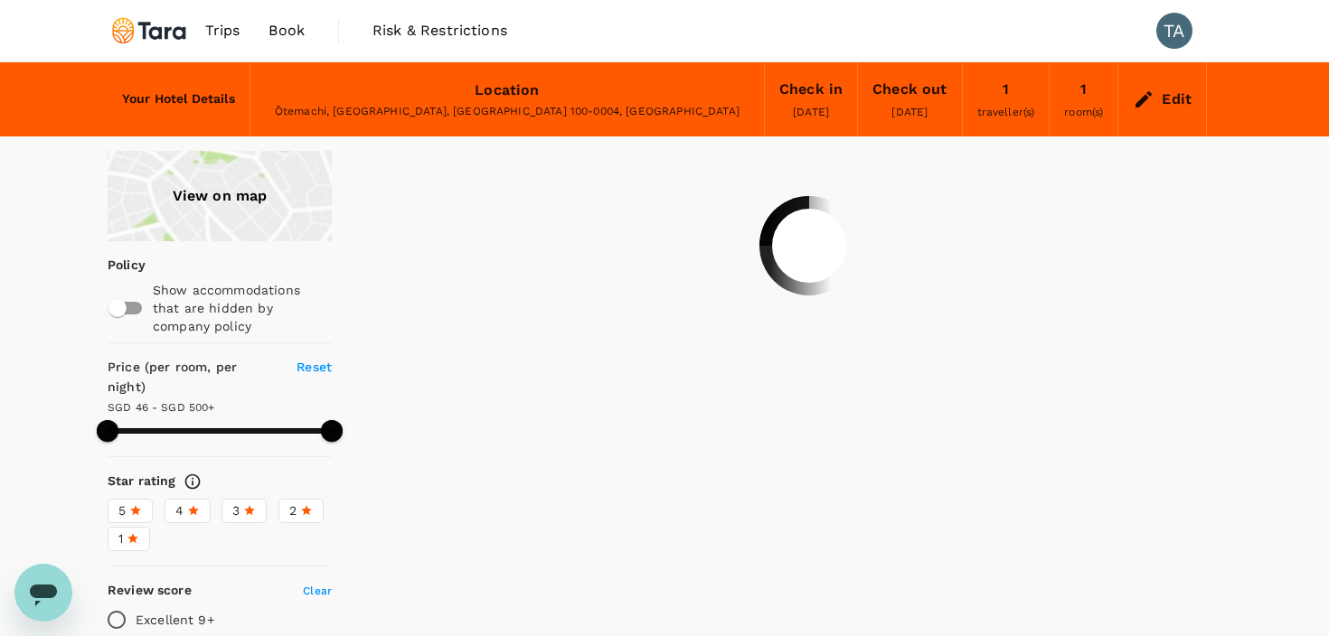
type input "499.46"
type input "34.46"
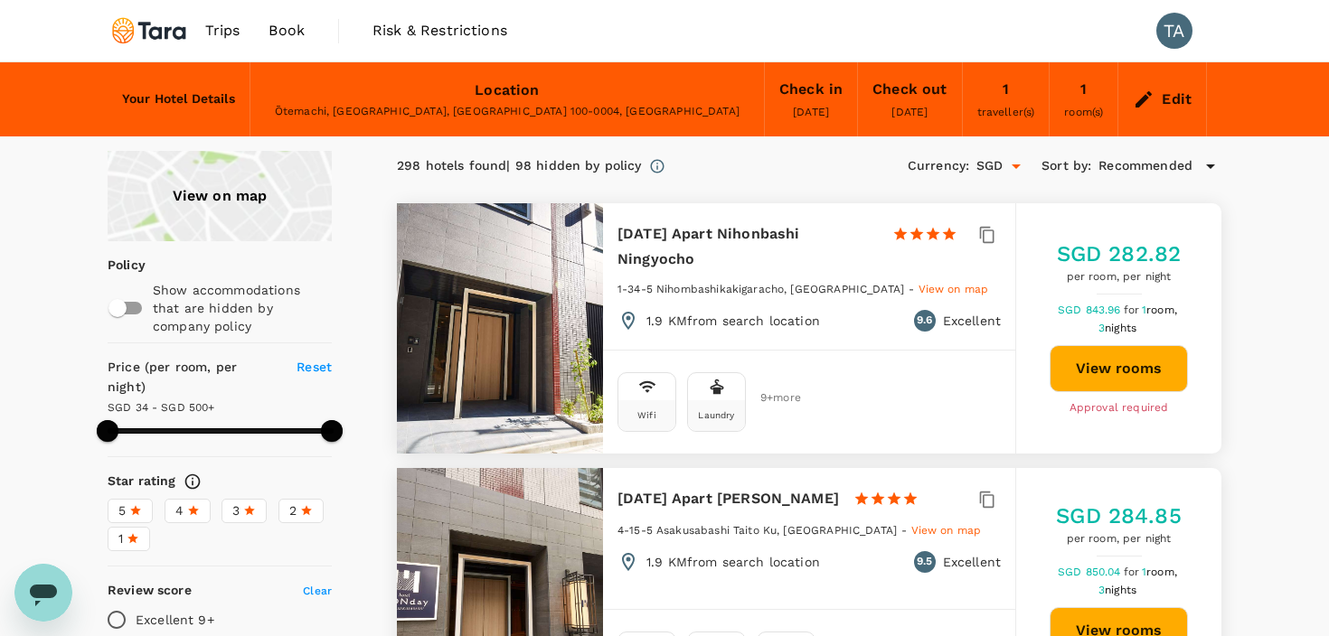
click at [246, 190] on div "View on map" at bounding box center [220, 196] width 224 height 90
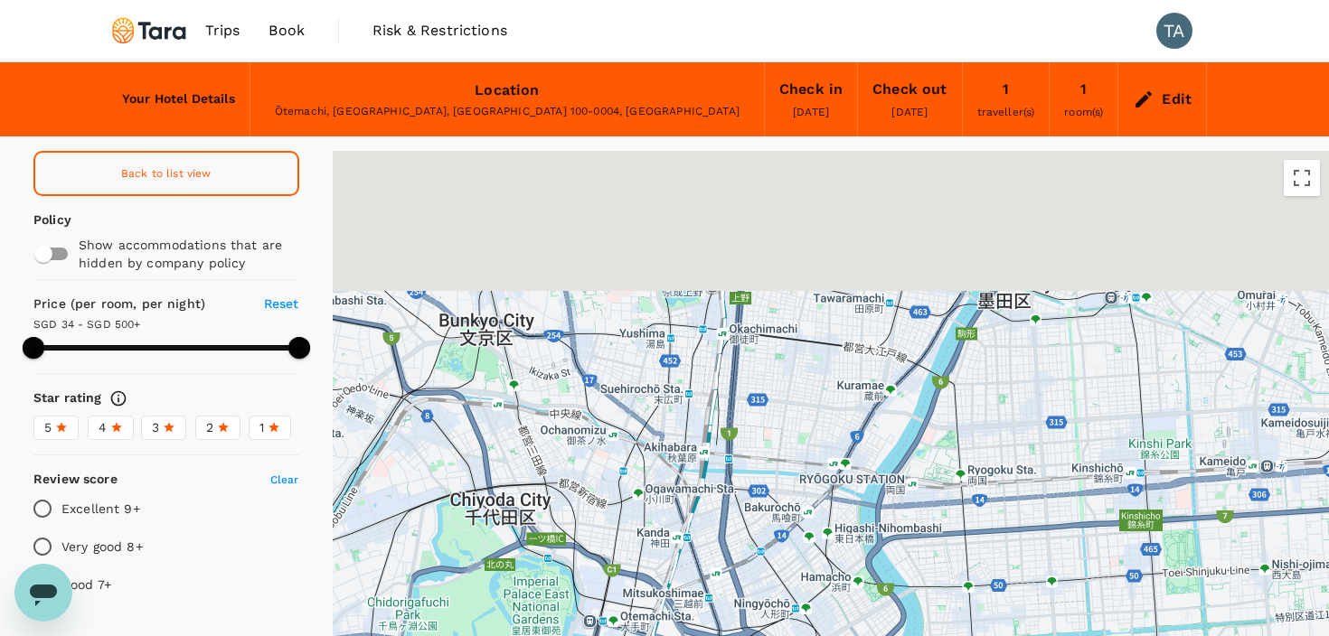
type input "499.46"
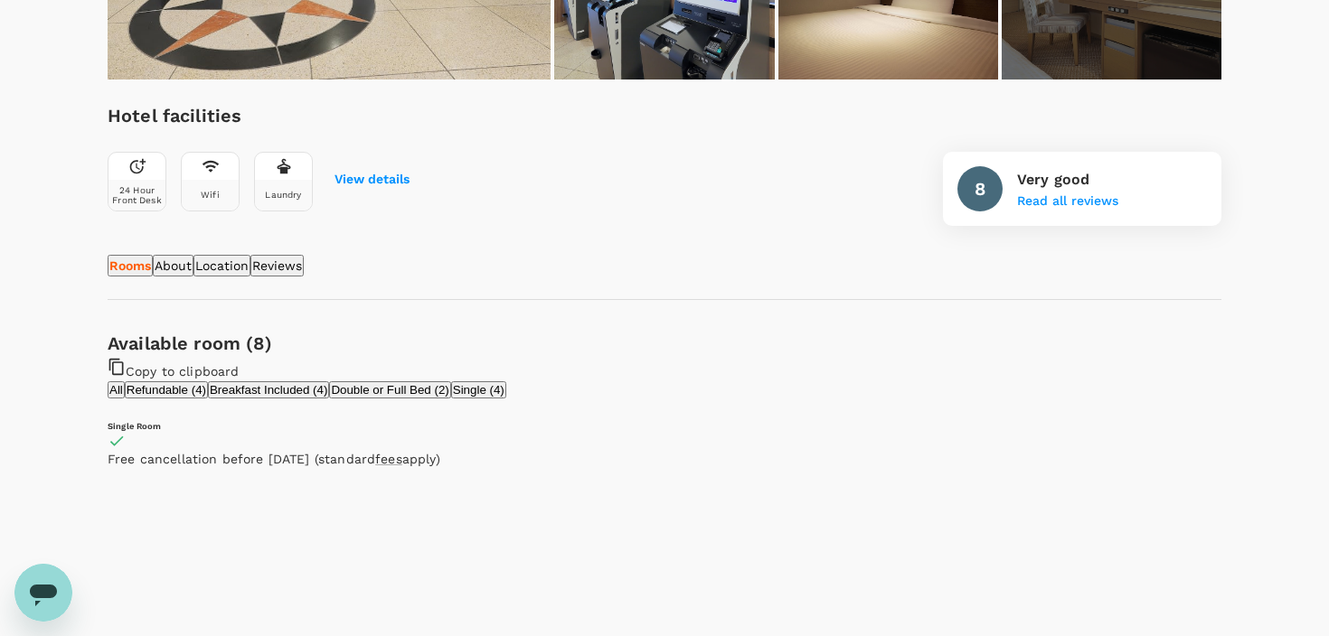
scroll to position [632, 0]
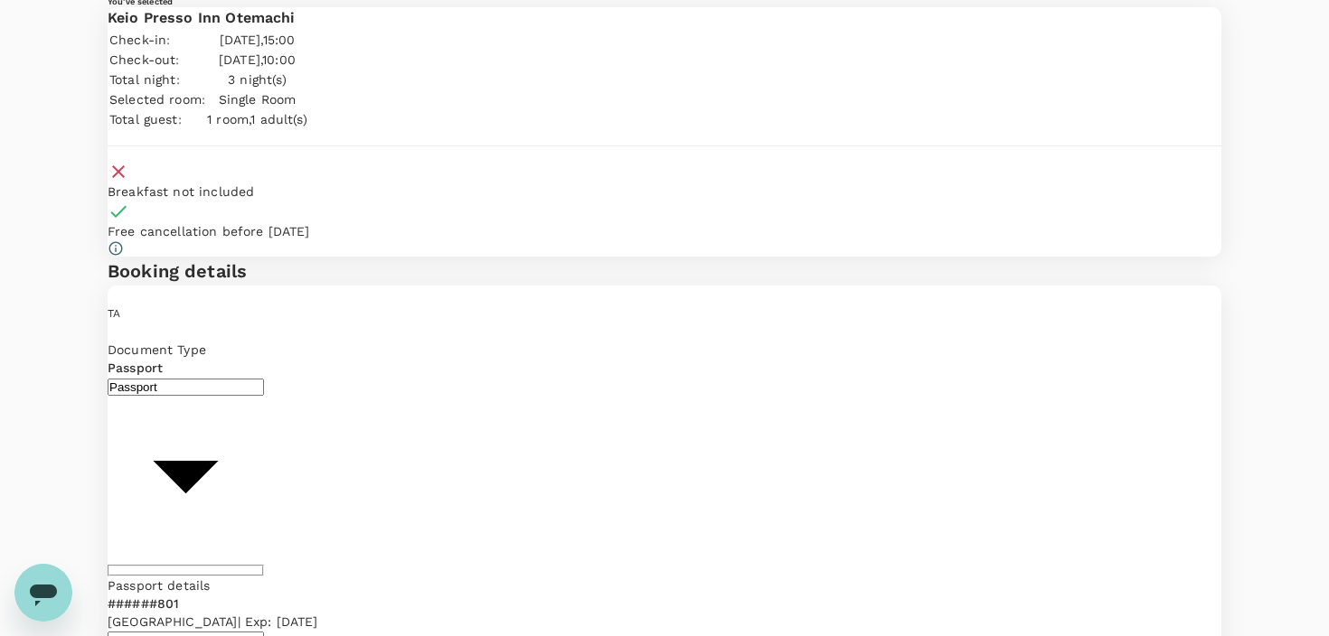
scroll to position [317, 0]
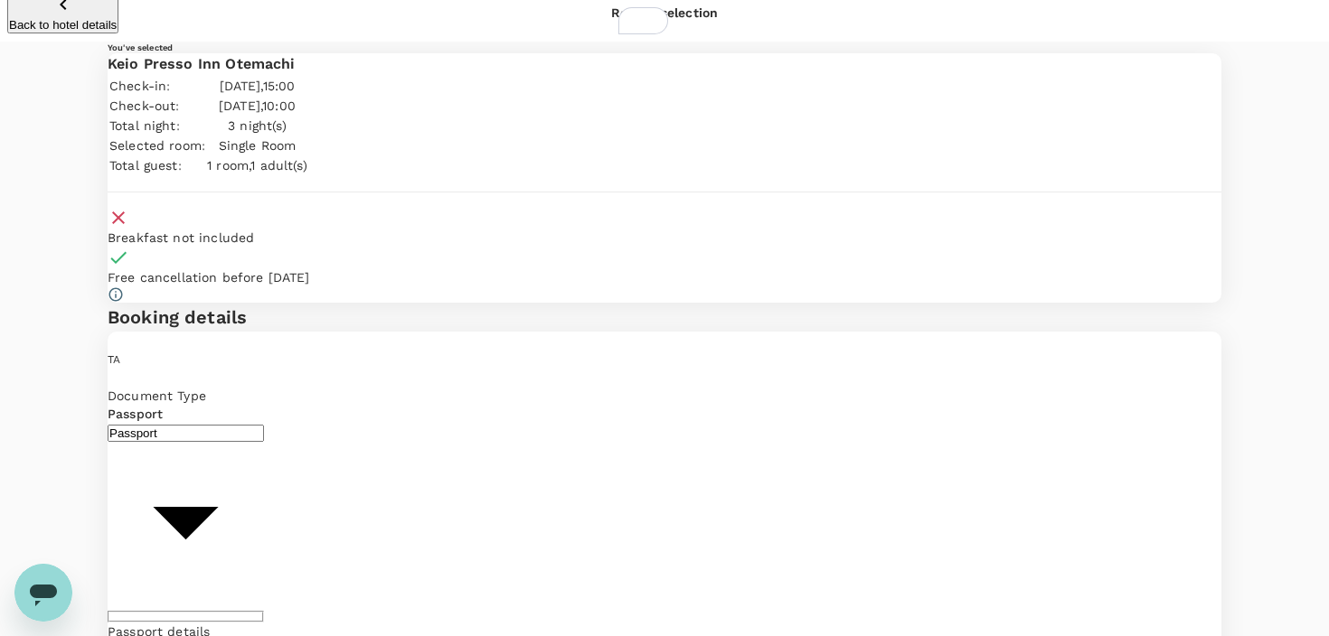
scroll to position [0, 0]
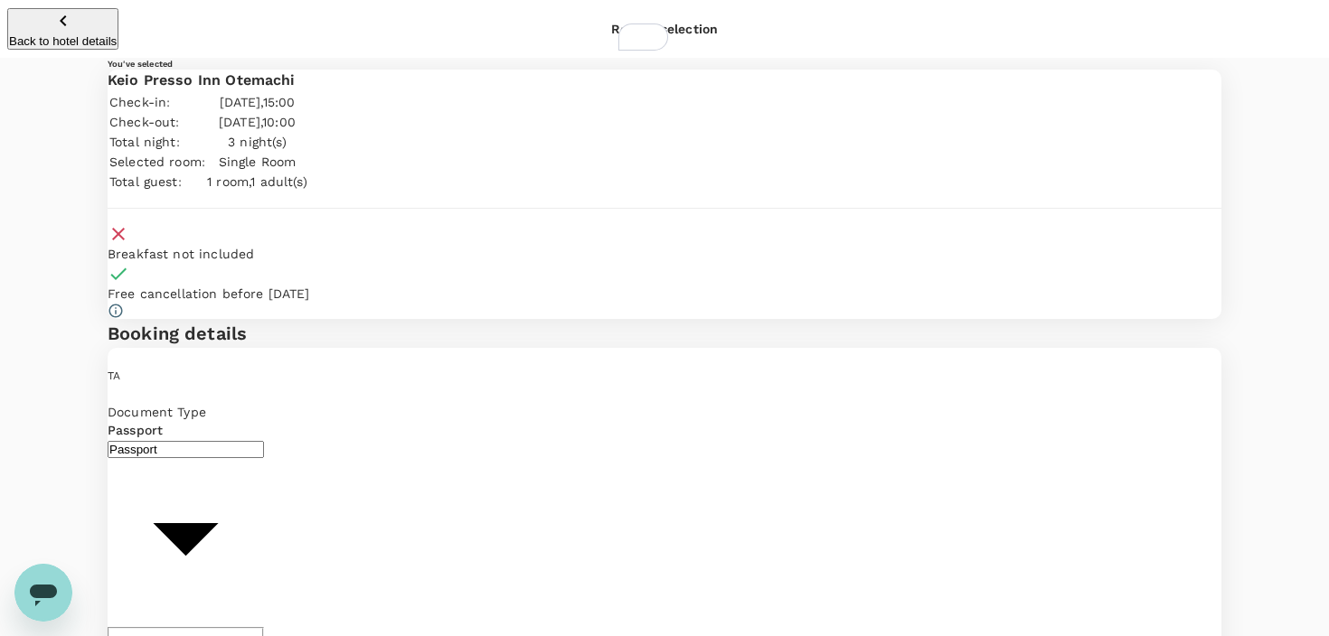
type input "9b978822-4779-4897-880a-17c8504d3706"
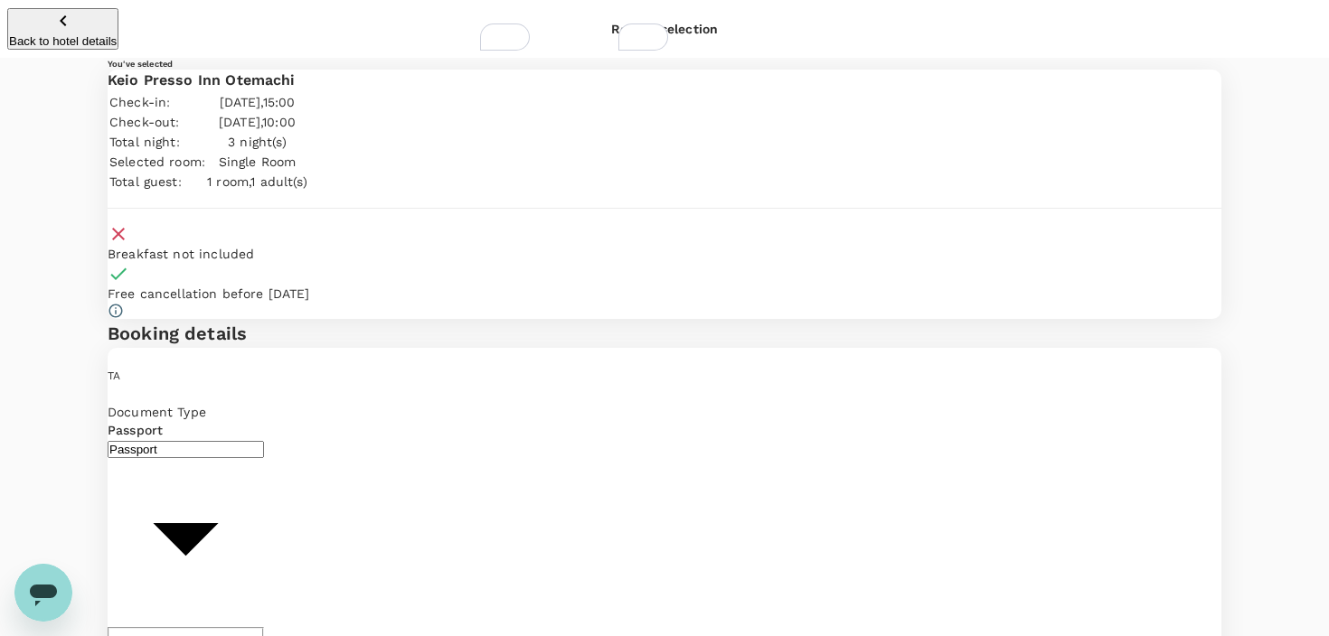
type textarea "F"
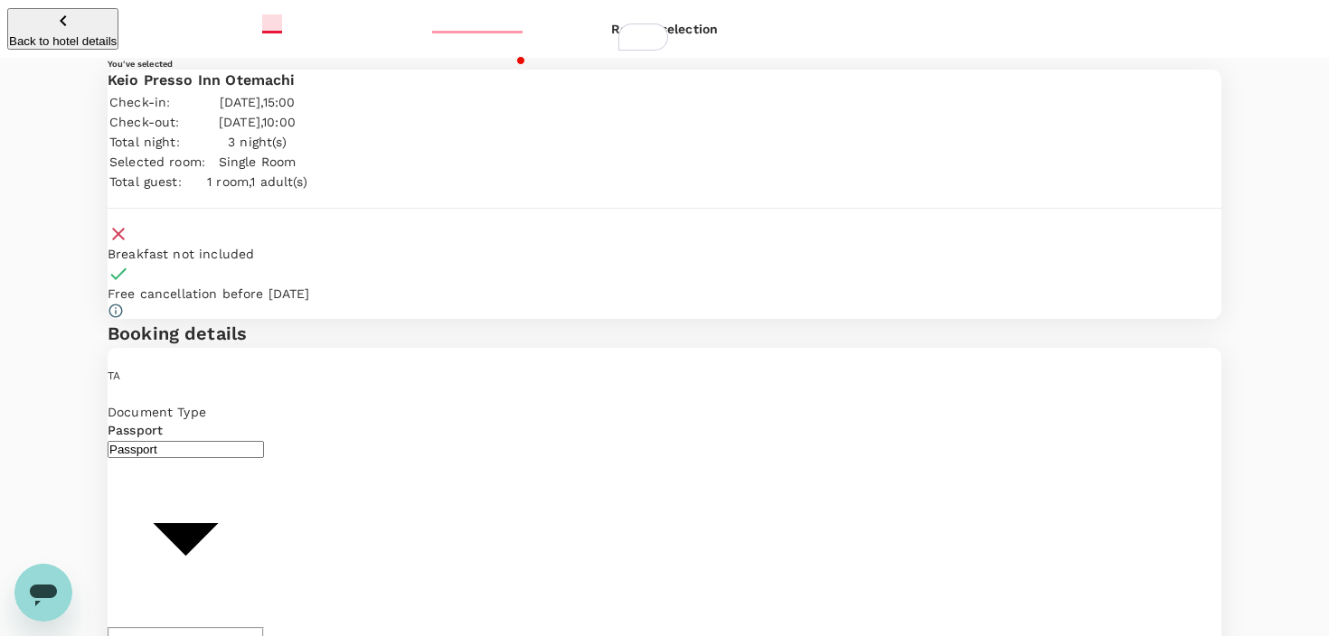
drag, startPoint x: 191, startPoint y: 323, endPoint x: 714, endPoint y: 368, distance: 525.3
type textarea "For the preparation and operation of several finance and steel-related events -…"
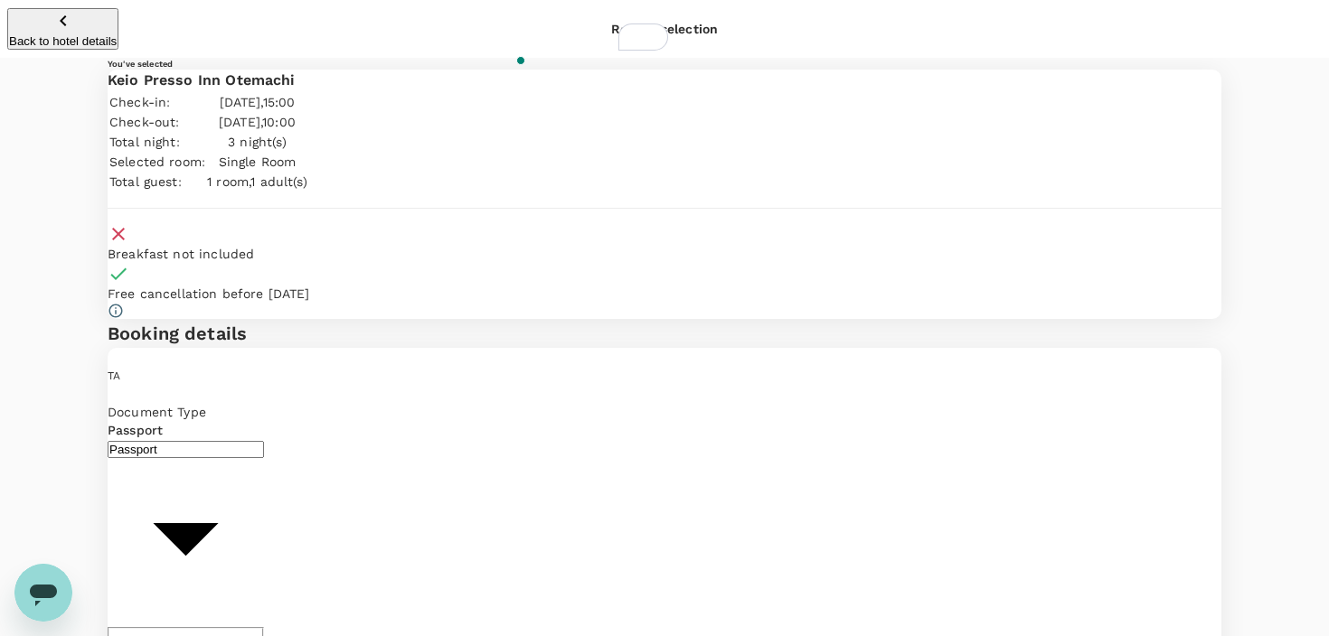
drag, startPoint x: 662, startPoint y: 373, endPoint x: 160, endPoint y: 324, distance: 505.0
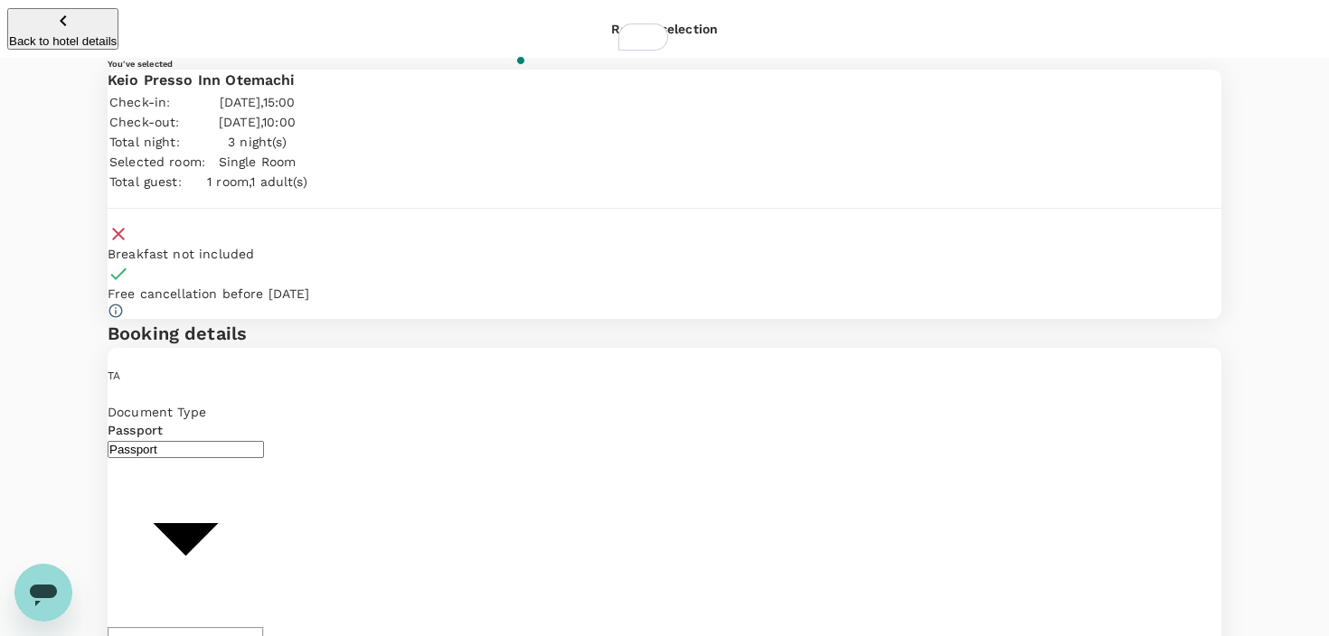
type input "9b978822-4779-4897-880a-17c8504d3706"
click at [86, 34] on p "Back to hotel details" at bounding box center [63, 41] width 108 height 14
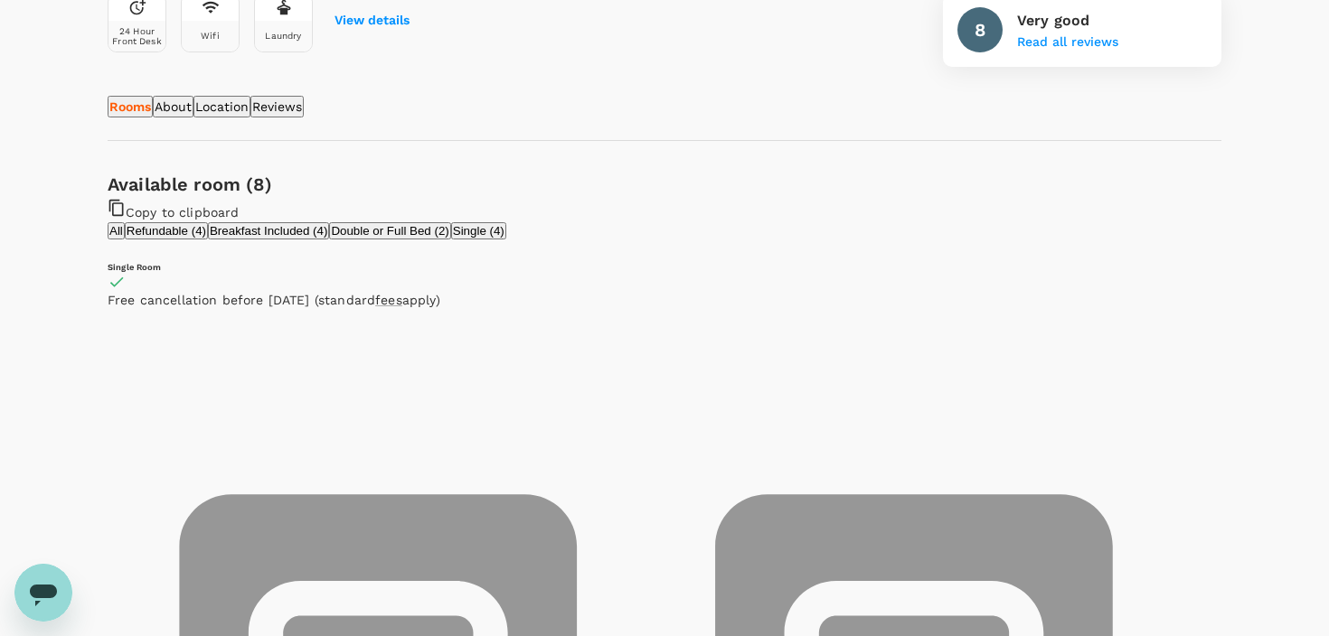
scroll to position [719, 0]
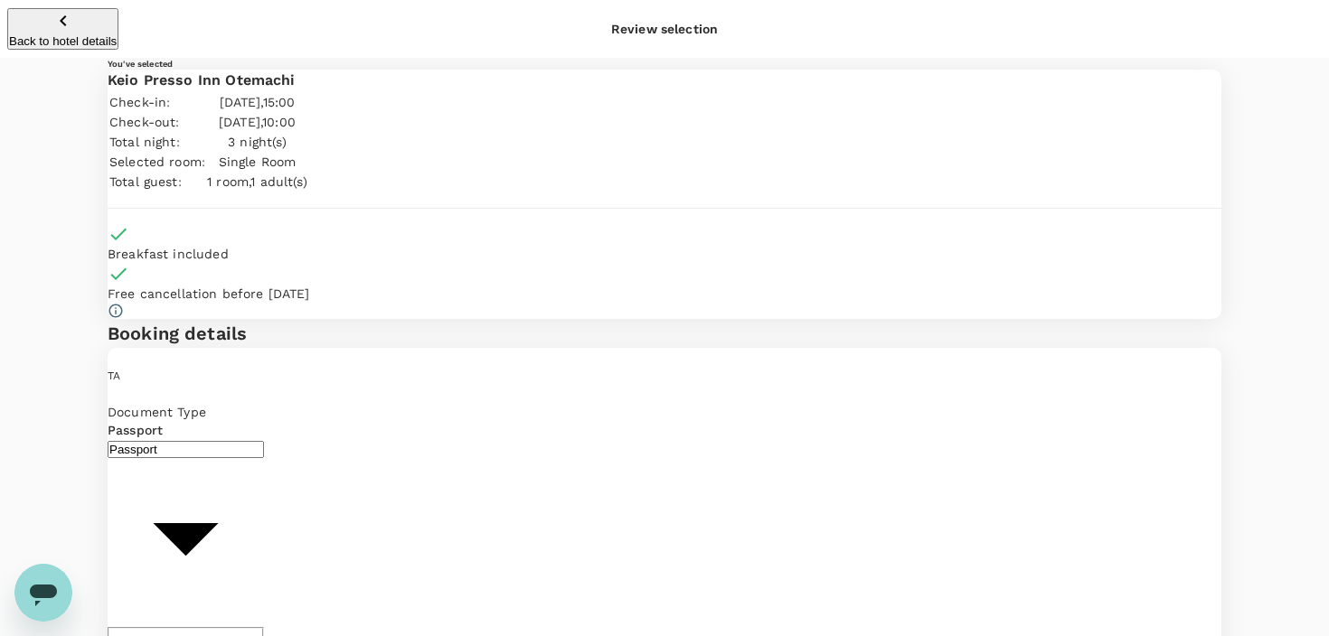
paste textarea "For the preparation and operation of several finance and steel-related events -…"
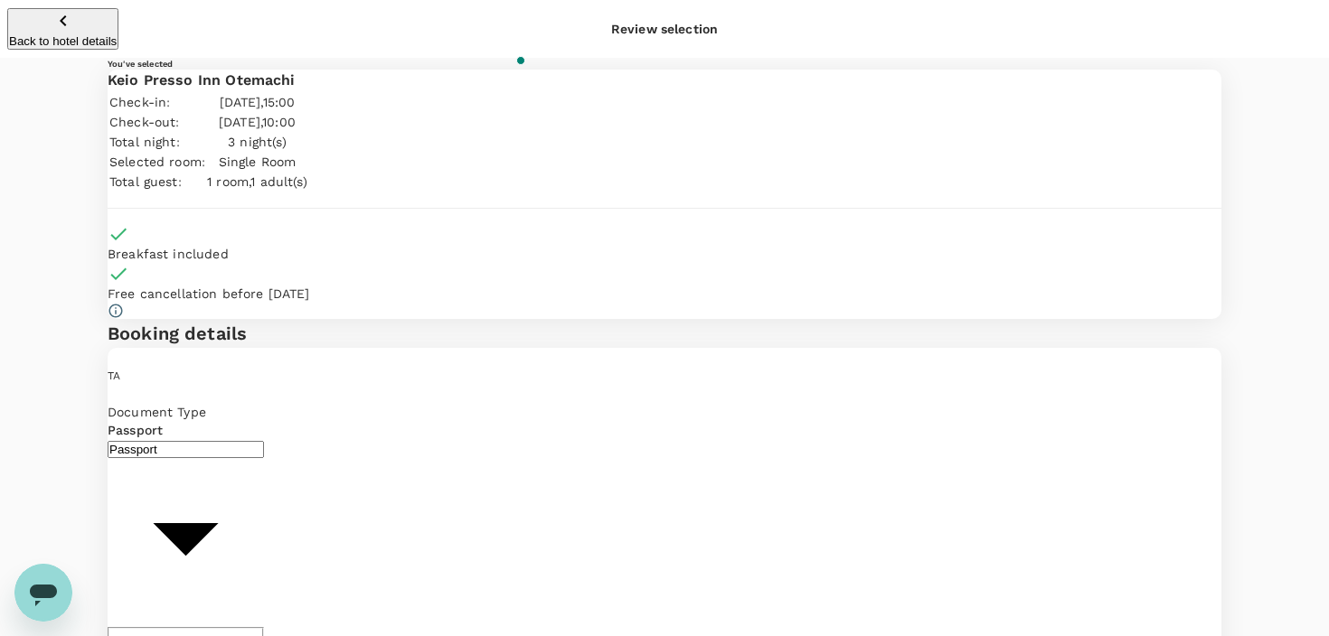
type textarea "For the preparation and operation of several finance and steel-related events -…"
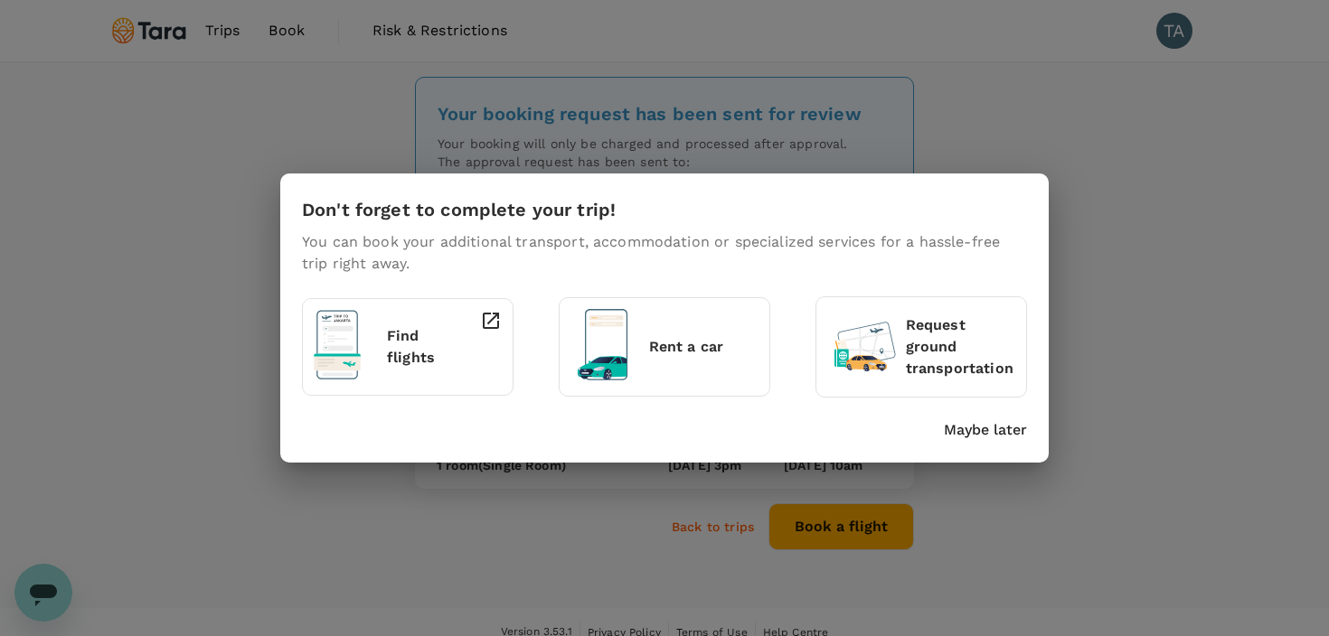
click at [960, 426] on p "Maybe later" at bounding box center [985, 430] width 83 height 22
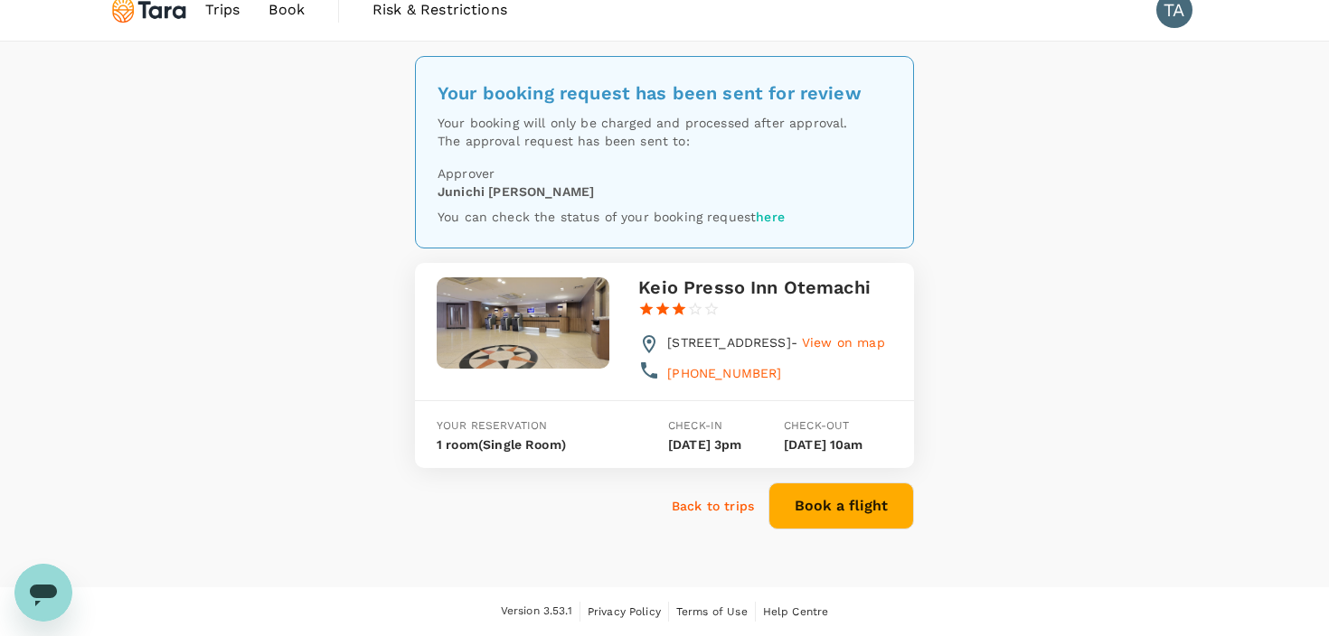
scroll to position [66, 0]
drag, startPoint x: 871, startPoint y: 246, endPoint x: 629, endPoint y: 246, distance: 242.2
click at [629, 249] on div "Keio Presso Inn Otemachi 1 Star 2 Stars 3 Stars 4 Stars 5 Stars 4-4-1 Nihonbash…" at bounding box center [750, 317] width 283 height 137
copy h3 "Keio Presso Inn Otemachi"
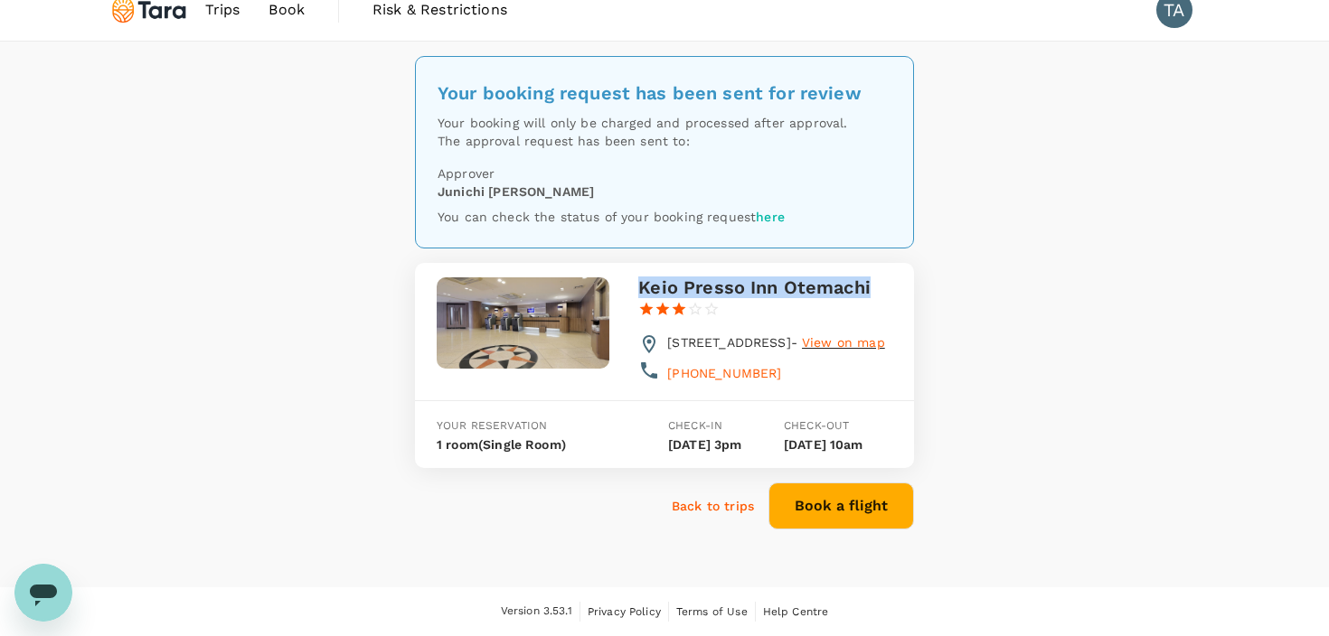
click at [802, 350] on span "View on map" at bounding box center [843, 342] width 83 height 14
click at [1064, 61] on div "Your booking request has been sent for review Your booking will only be charged…" at bounding box center [664, 315] width 1329 height 546
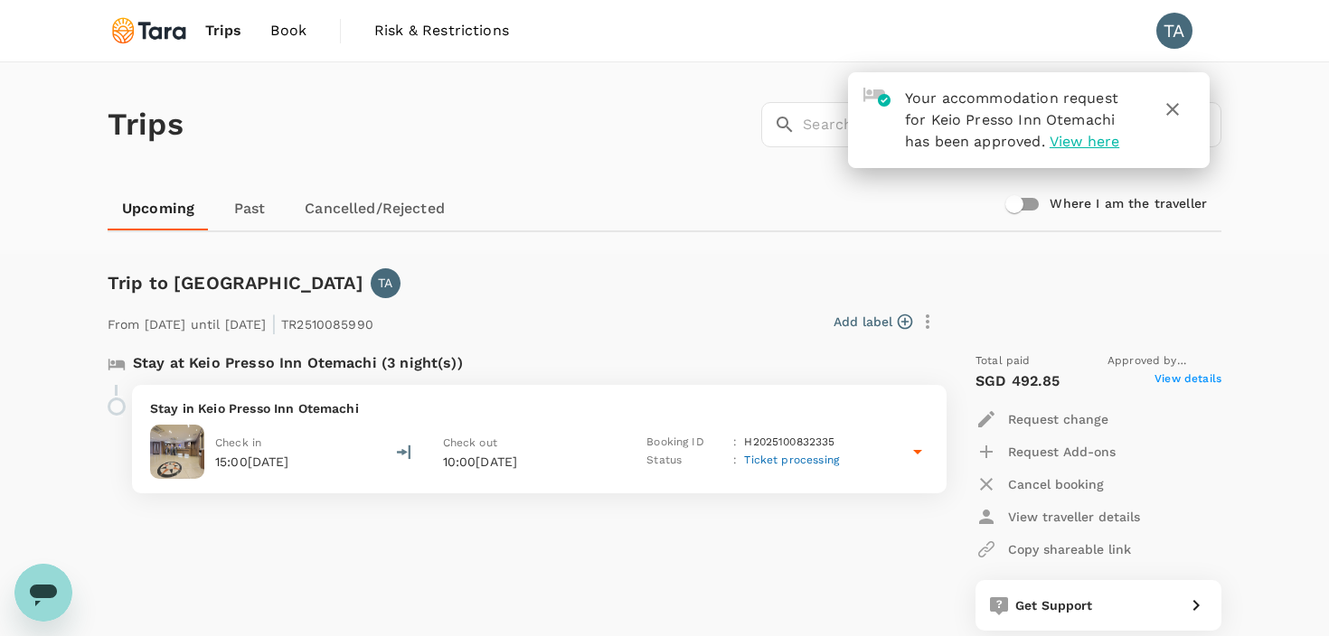
click at [1174, 112] on icon "button" at bounding box center [1172, 109] width 13 height 13
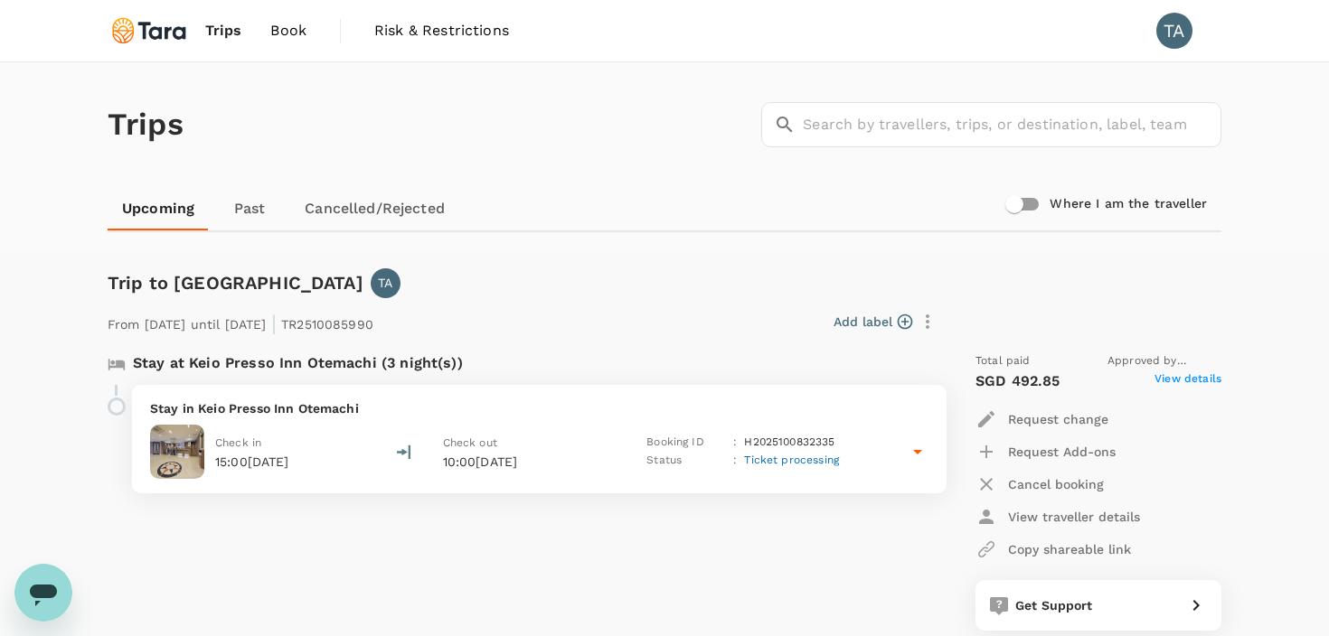
click at [259, 203] on link "Past" at bounding box center [249, 208] width 81 height 43
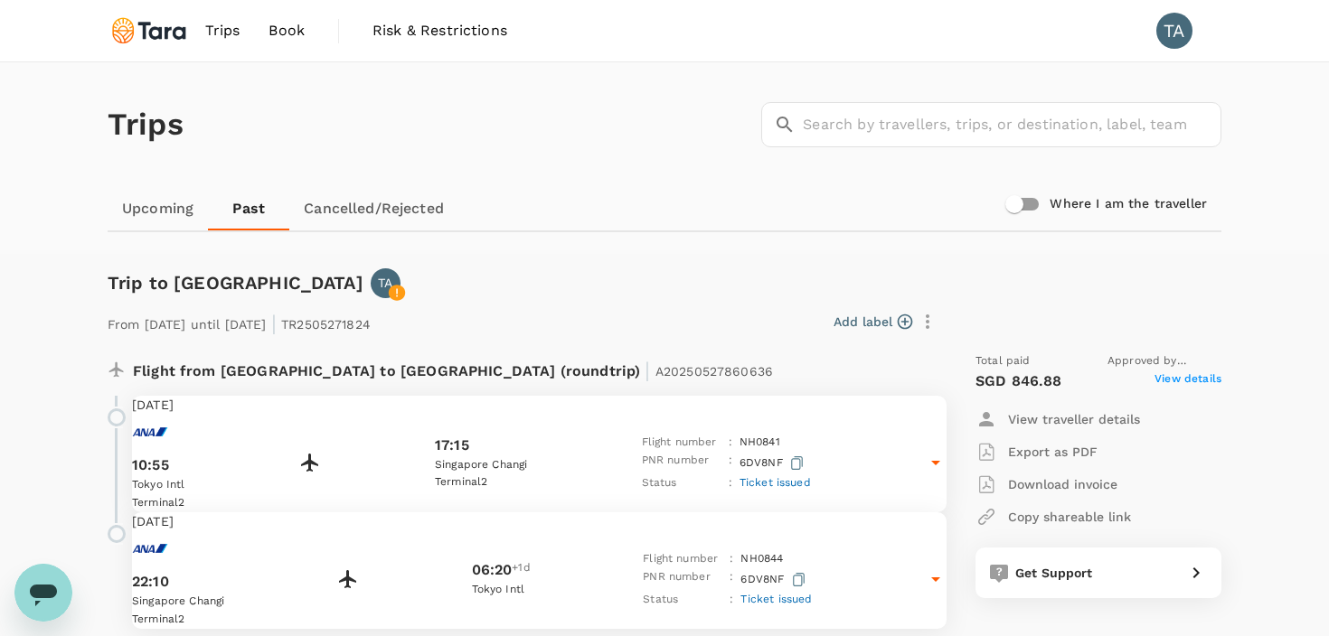
click at [174, 211] on link "Upcoming" at bounding box center [158, 208] width 100 height 43
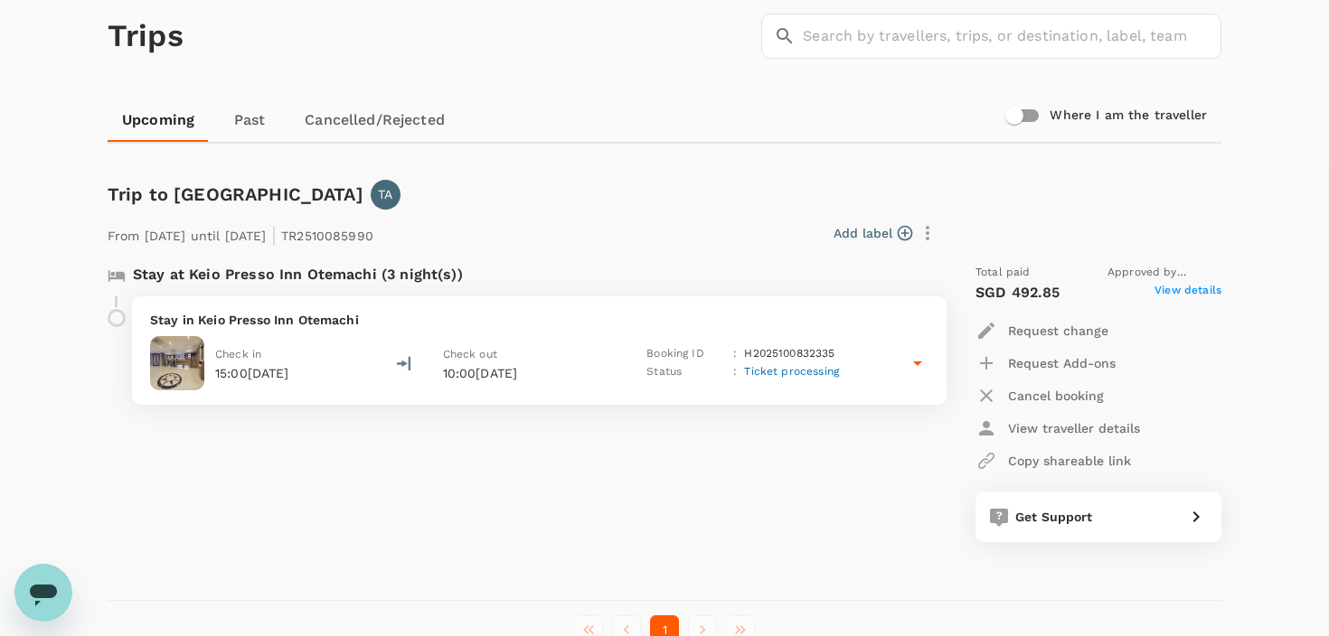
scroll to position [110, 0]
